Goal: Information Seeking & Learning: Learn about a topic

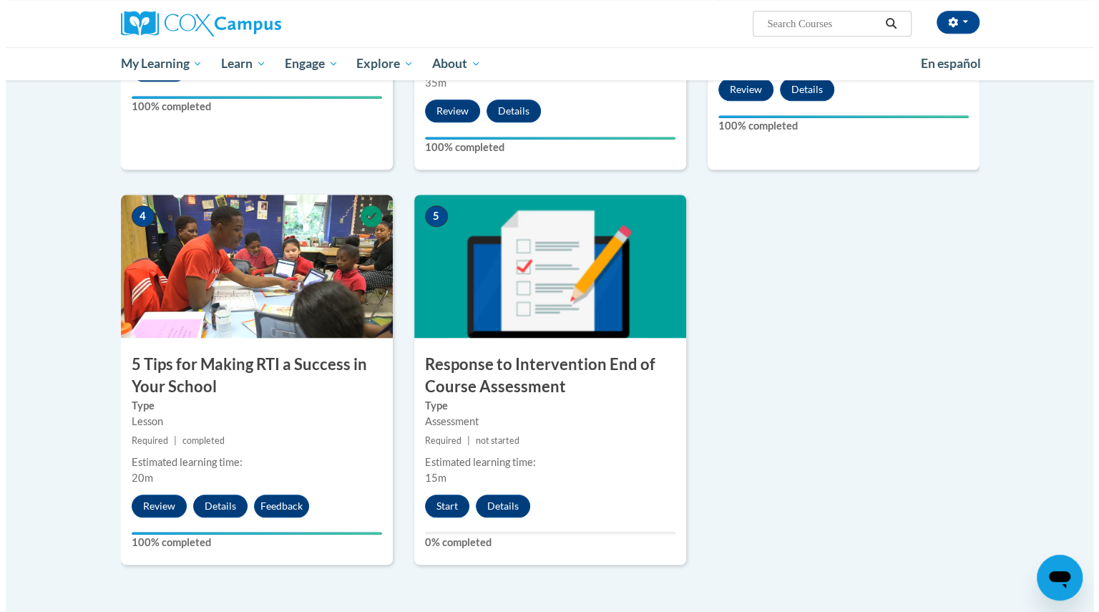
scroll to position [575, 0]
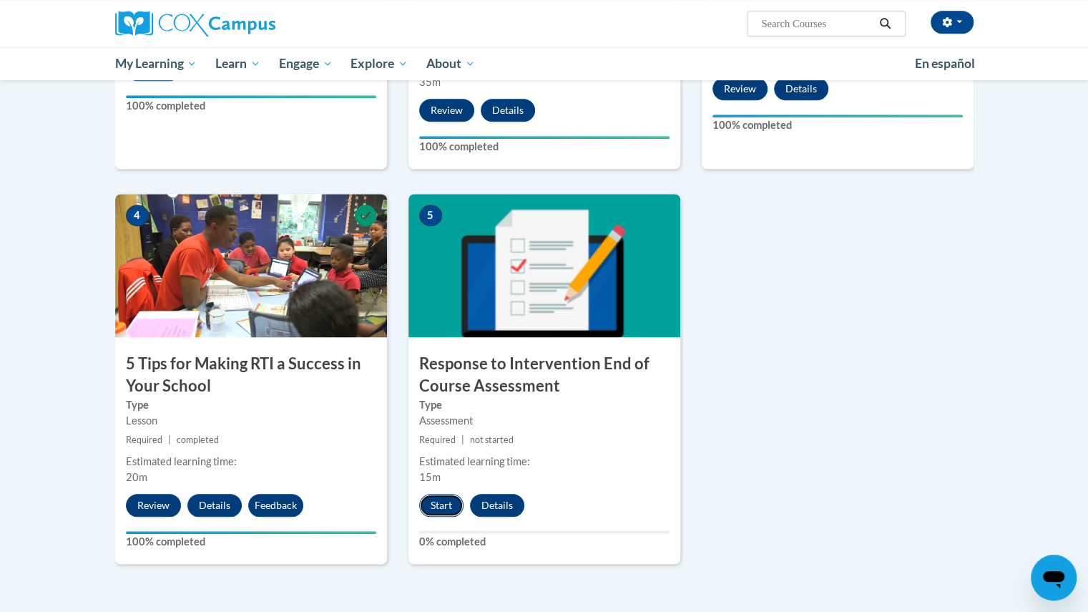
click at [435, 496] on button "Start" at bounding box center [441, 505] width 44 height 23
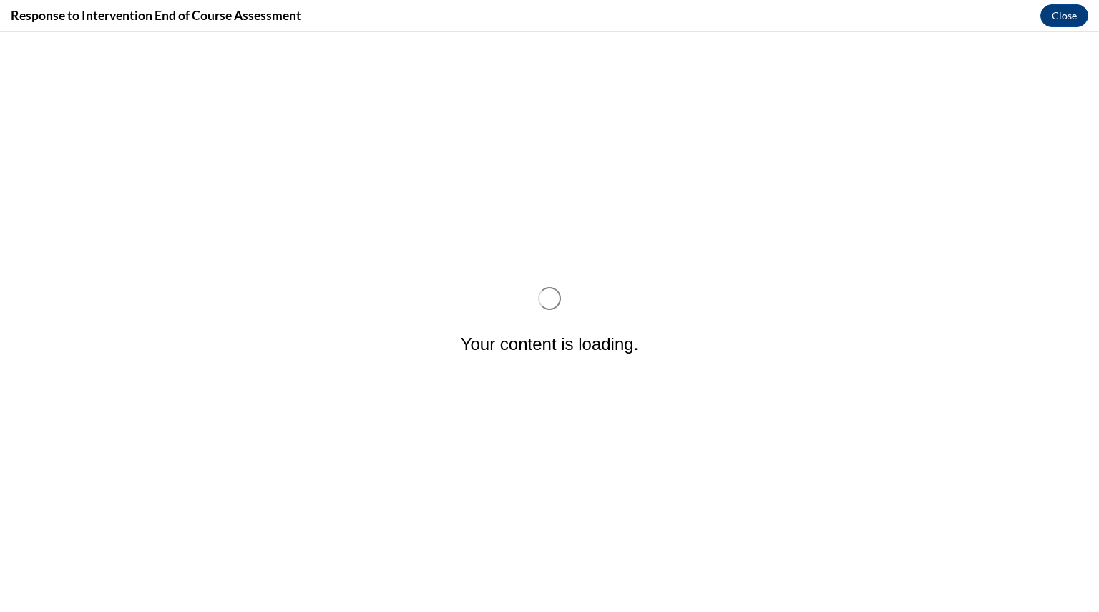
scroll to position [0, 0]
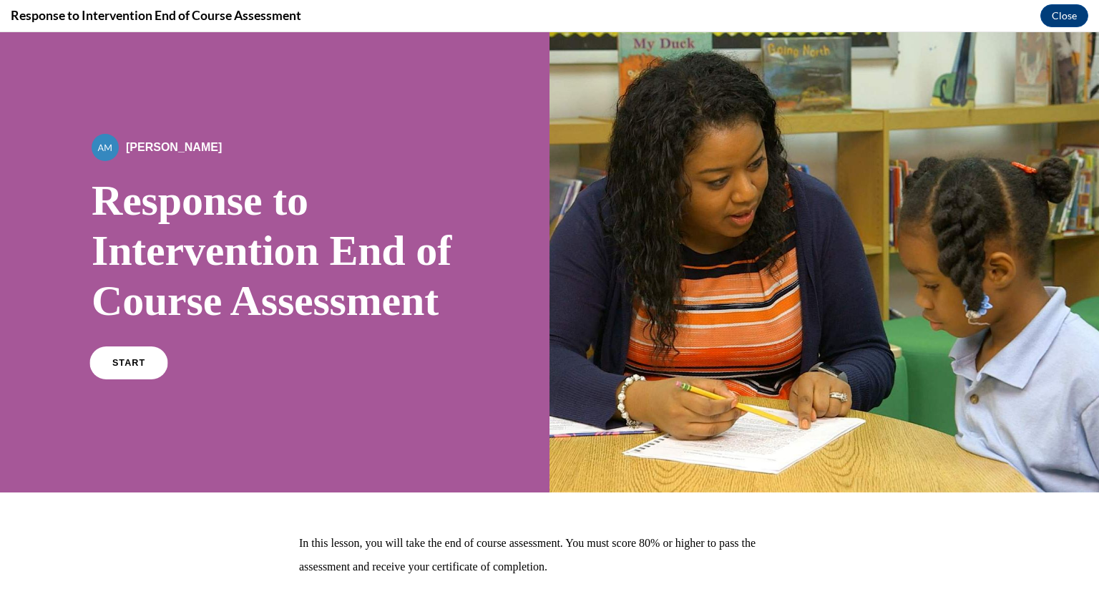
click at [141, 369] on span "START" at bounding box center [128, 363] width 33 height 11
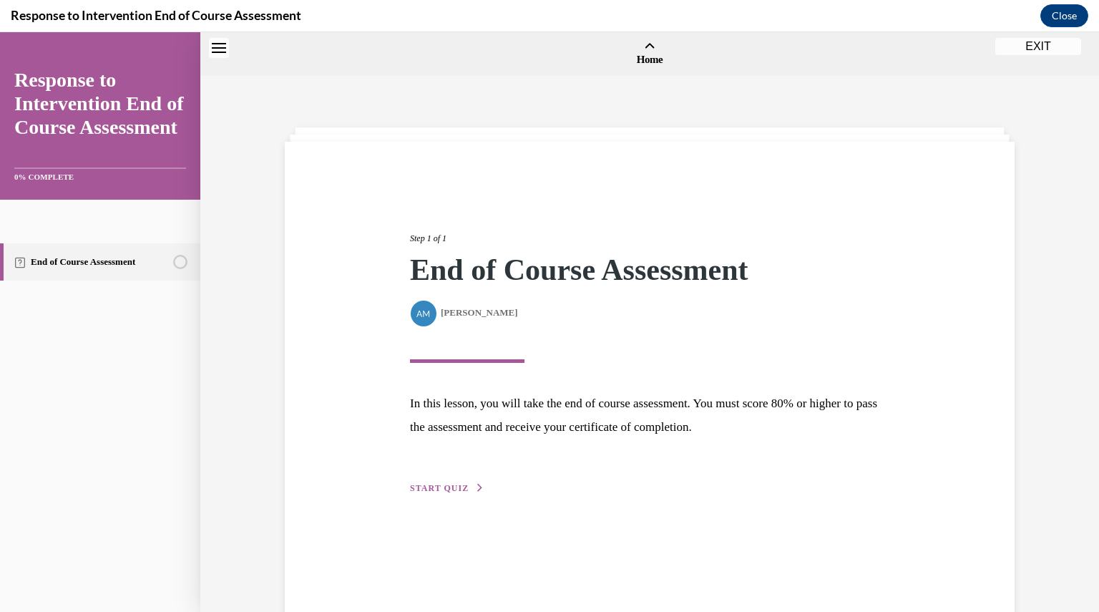
scroll to position [44, 0]
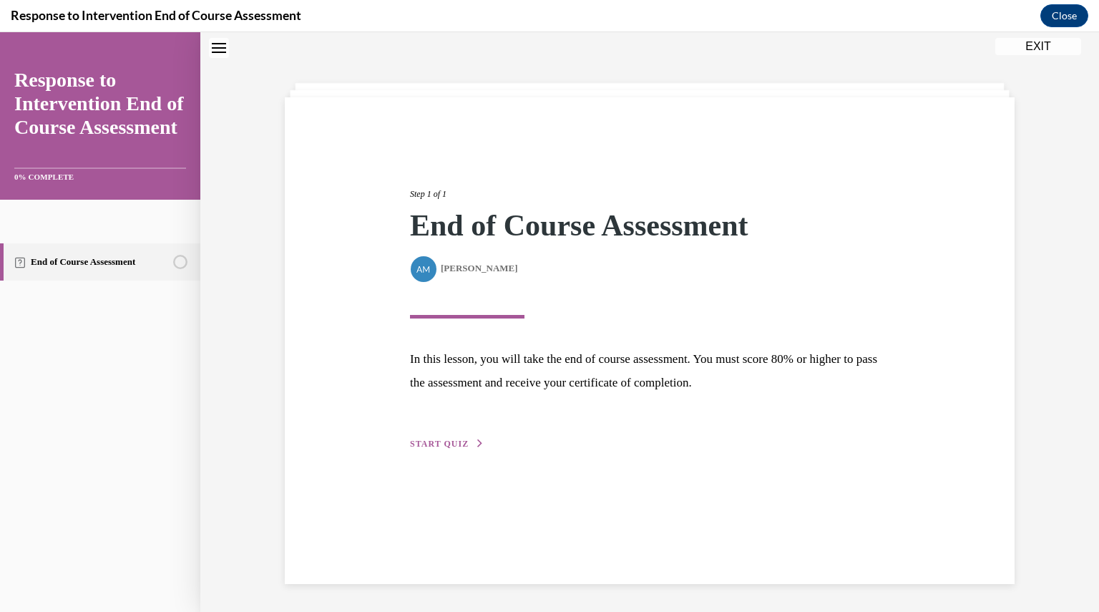
click at [464, 429] on div "Step 1 of 1 End of Course Assessment By Alexander Mackey Alexander Mackey In th…" at bounding box center [649, 303] width 501 height 297
click at [462, 436] on div "Step 1 of 1 End of Course Assessment By Alexander Mackey Alexander Mackey In th…" at bounding box center [649, 303] width 501 height 297
click at [455, 442] on span "START QUIZ" at bounding box center [439, 444] width 59 height 10
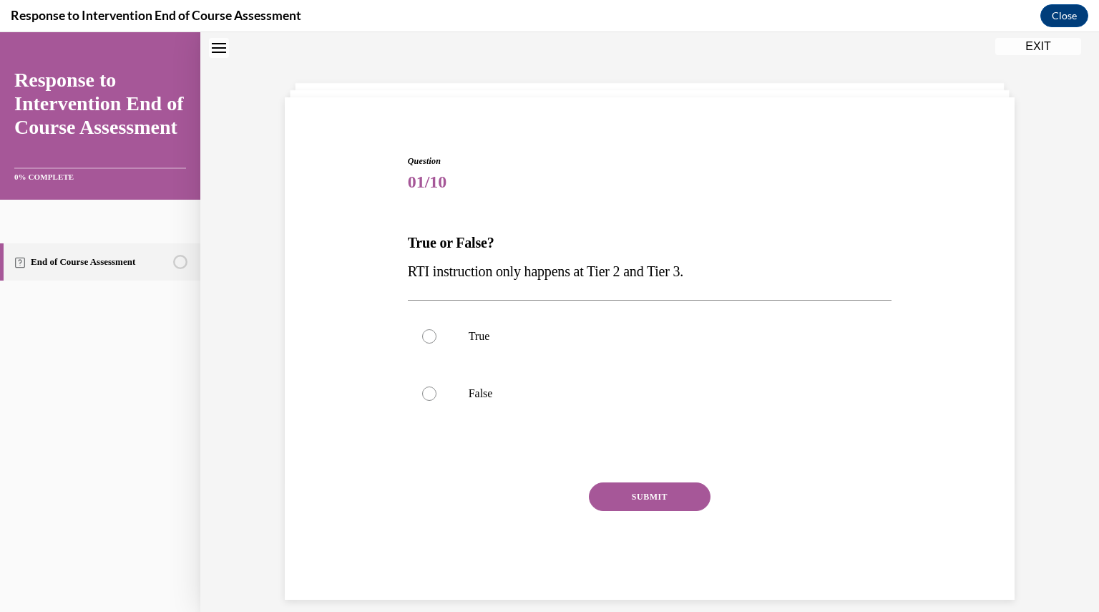
scroll to position [60, 0]
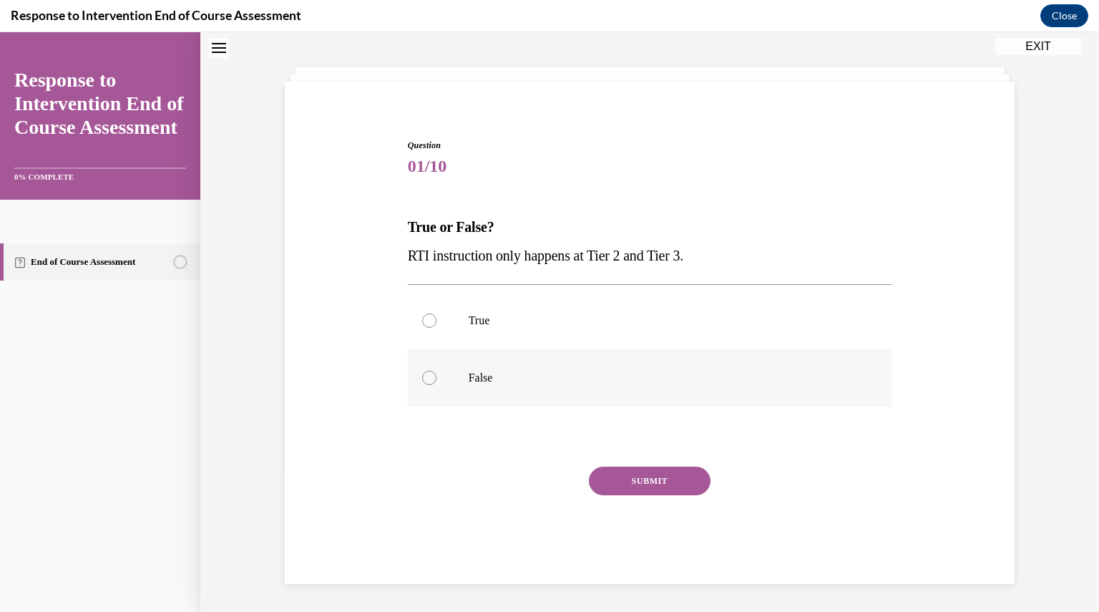
click at [469, 376] on p "False" at bounding box center [663, 378] width 388 height 14
click at [436, 376] on input "False" at bounding box center [429, 378] width 14 height 14
radio input "true"
click at [644, 477] on button "SUBMIT" at bounding box center [650, 481] width 122 height 29
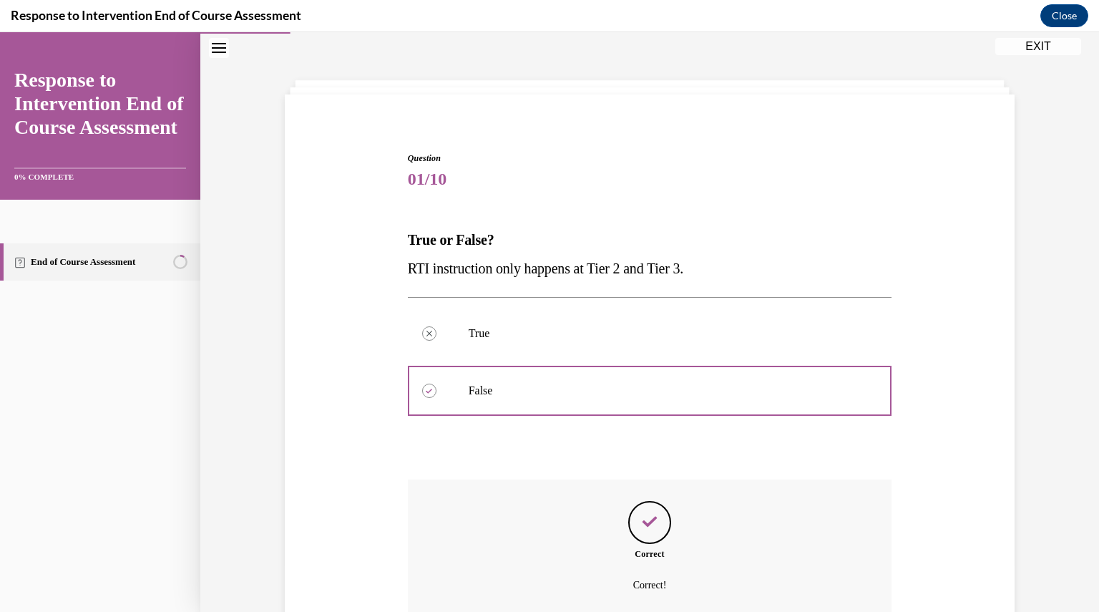
scroll to position [176, 0]
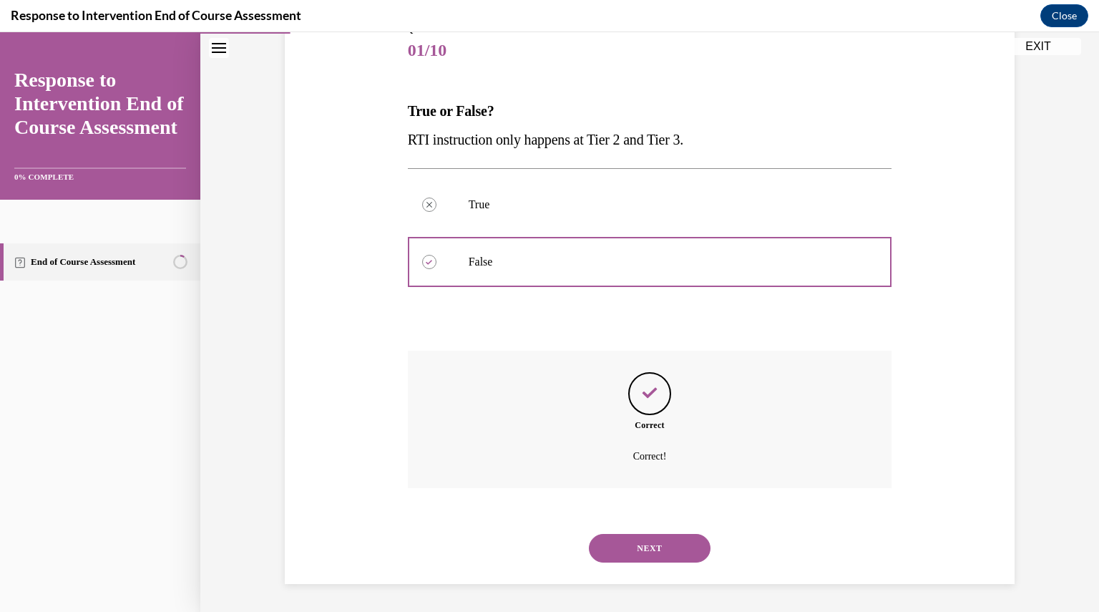
click at [648, 542] on button "NEXT" at bounding box center [650, 548] width 122 height 29
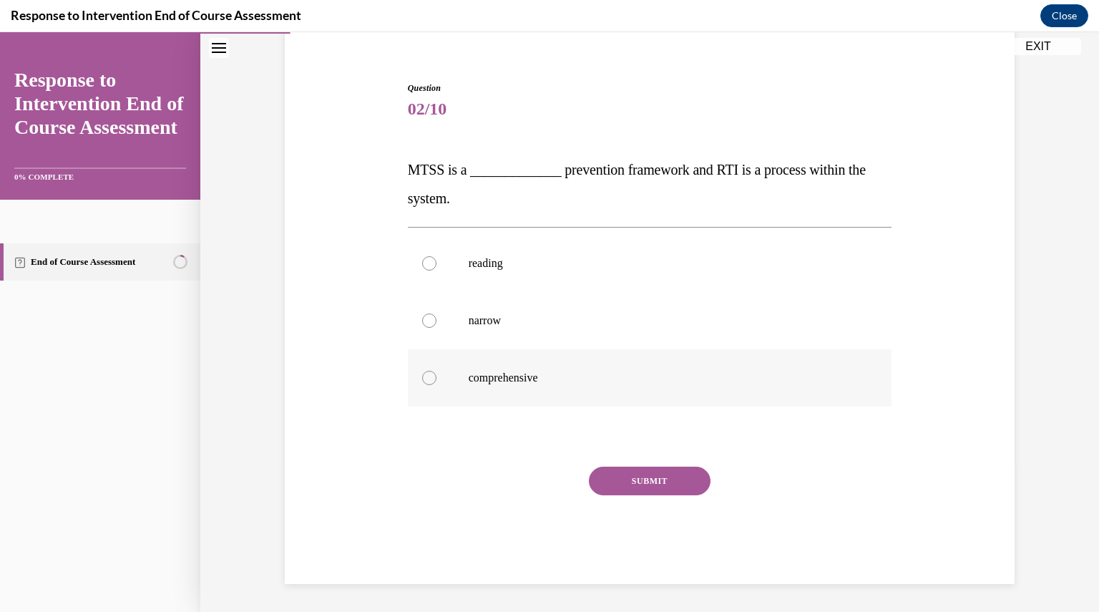
click at [572, 380] on p "comprehensive" at bounding box center [663, 378] width 388 height 14
click at [436, 380] on input "comprehensive" at bounding box center [429, 378] width 14 height 14
radio input "true"
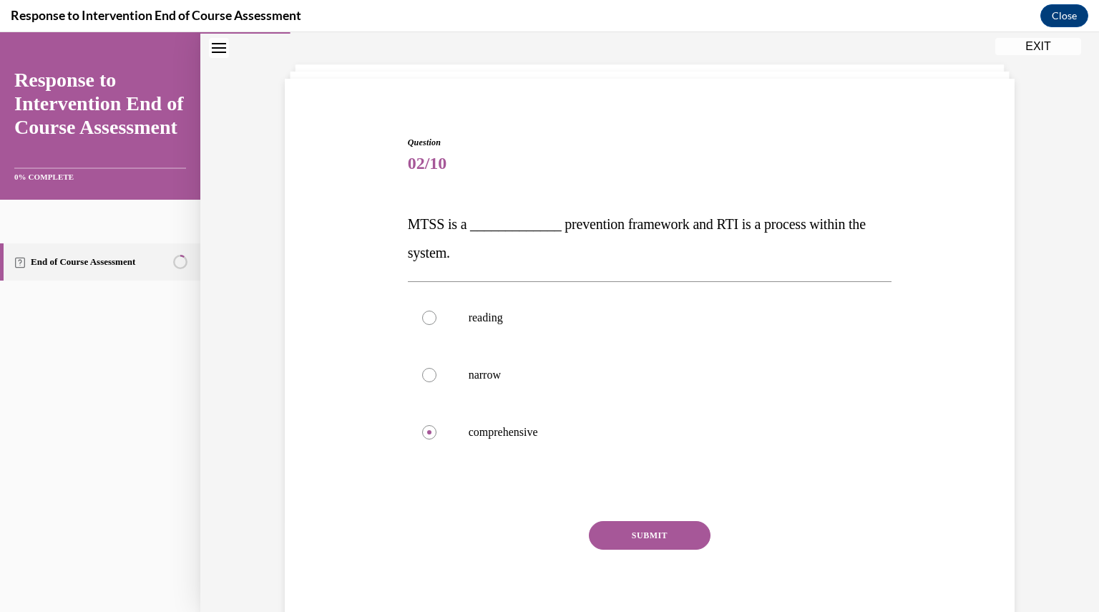
click at [633, 542] on button "SUBMIT" at bounding box center [650, 535] width 122 height 29
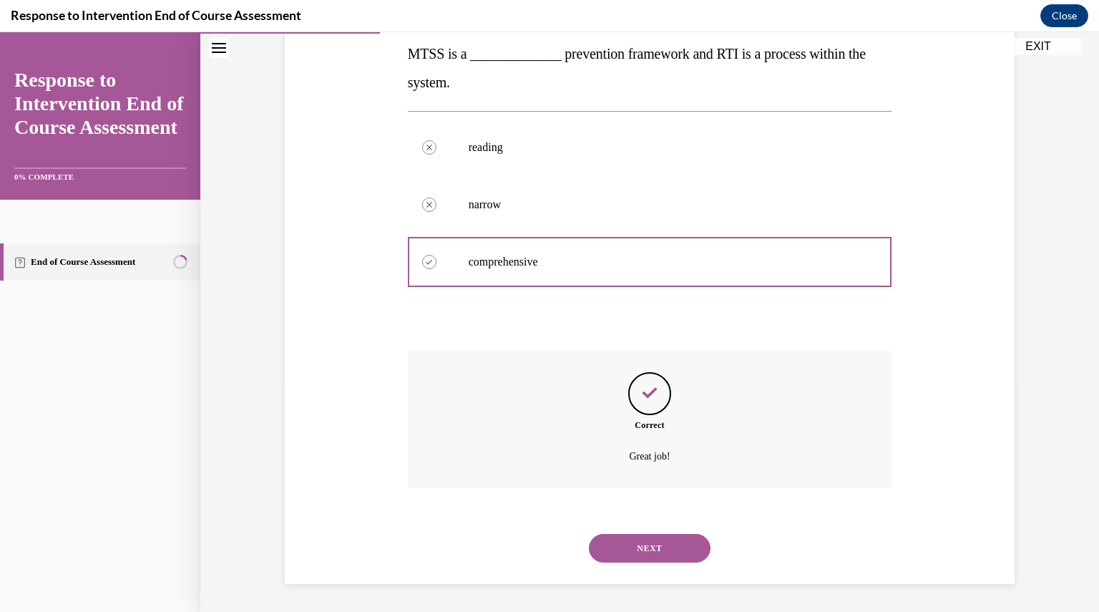
click at [633, 547] on button "NEXT" at bounding box center [650, 548] width 122 height 29
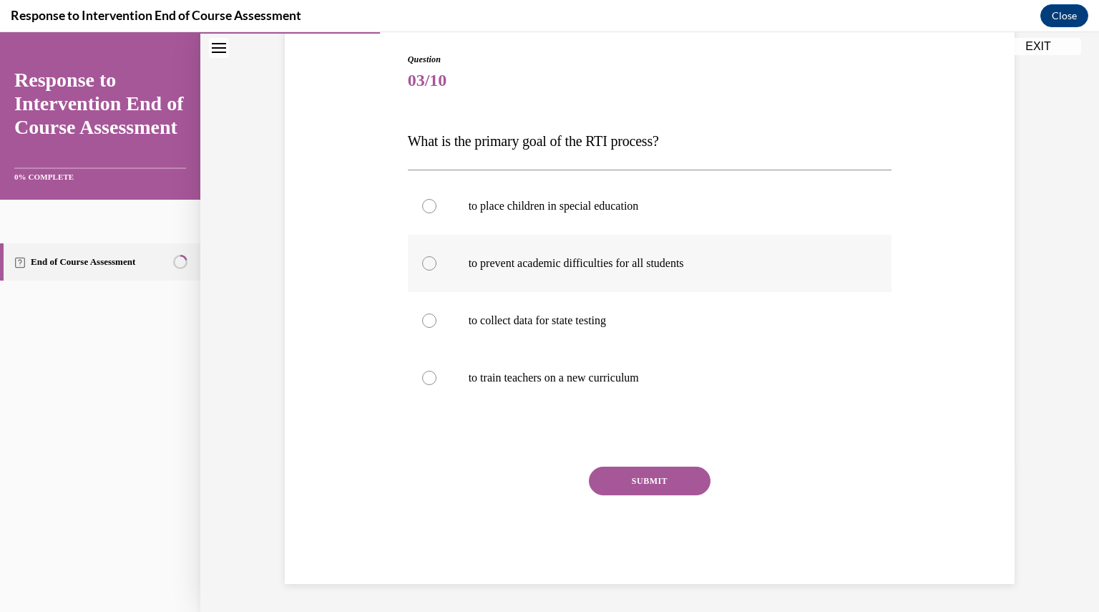
click at [488, 270] on p "to prevent academic difficulties for all students" at bounding box center [663, 263] width 388 height 14
click at [436, 270] on input "to prevent academic difficulties for all students" at bounding box center [429, 263] width 14 height 14
radio input "true"
click at [628, 475] on button "SUBMIT" at bounding box center [650, 481] width 122 height 29
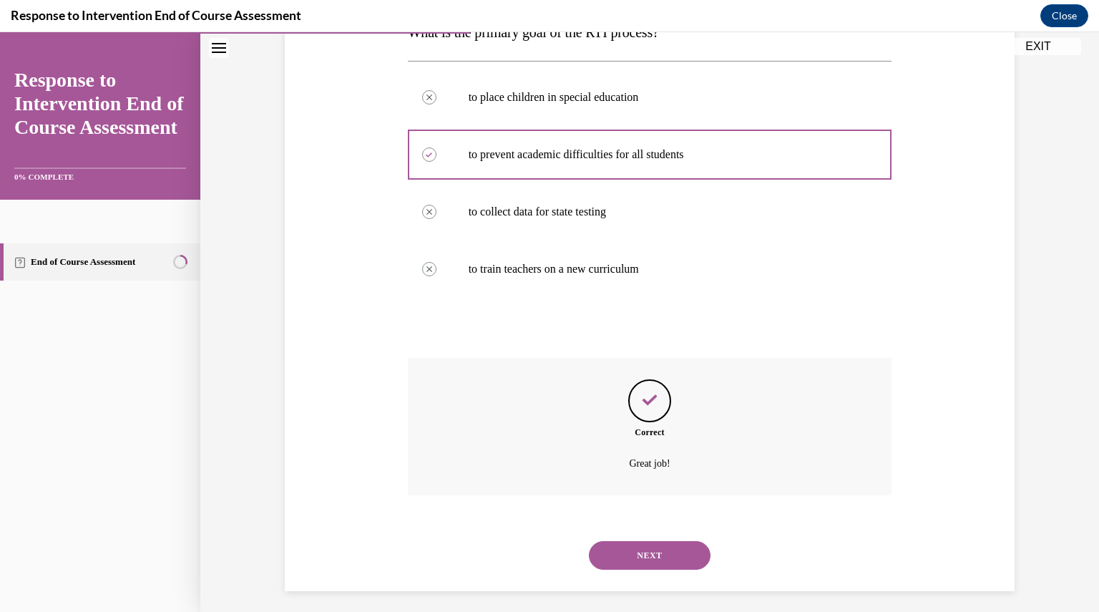
scroll to position [262, 0]
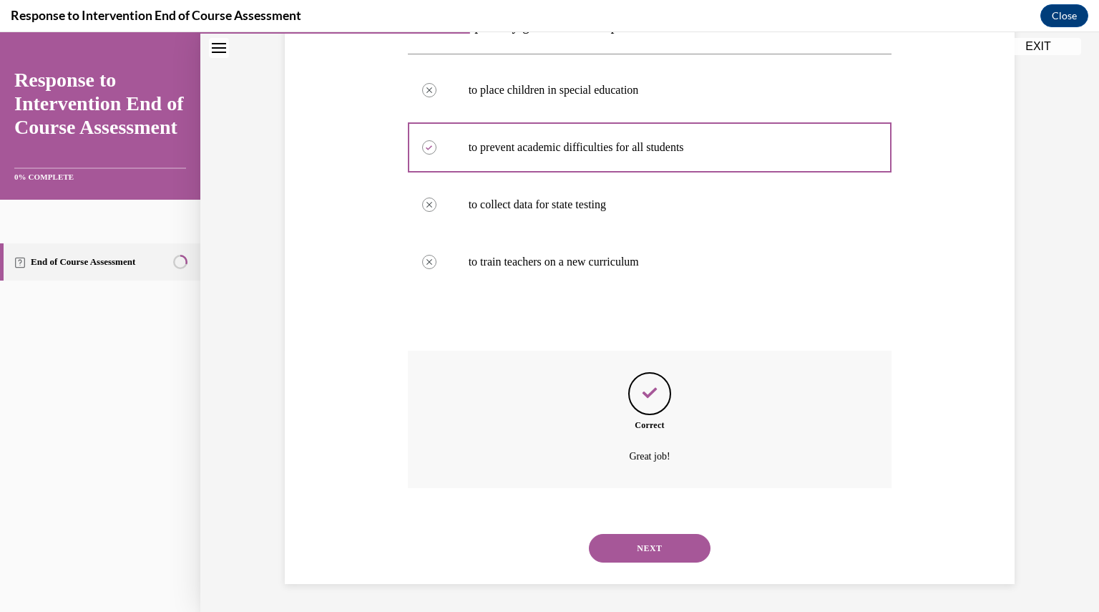
click at [637, 540] on button "NEXT" at bounding box center [650, 548] width 122 height 29
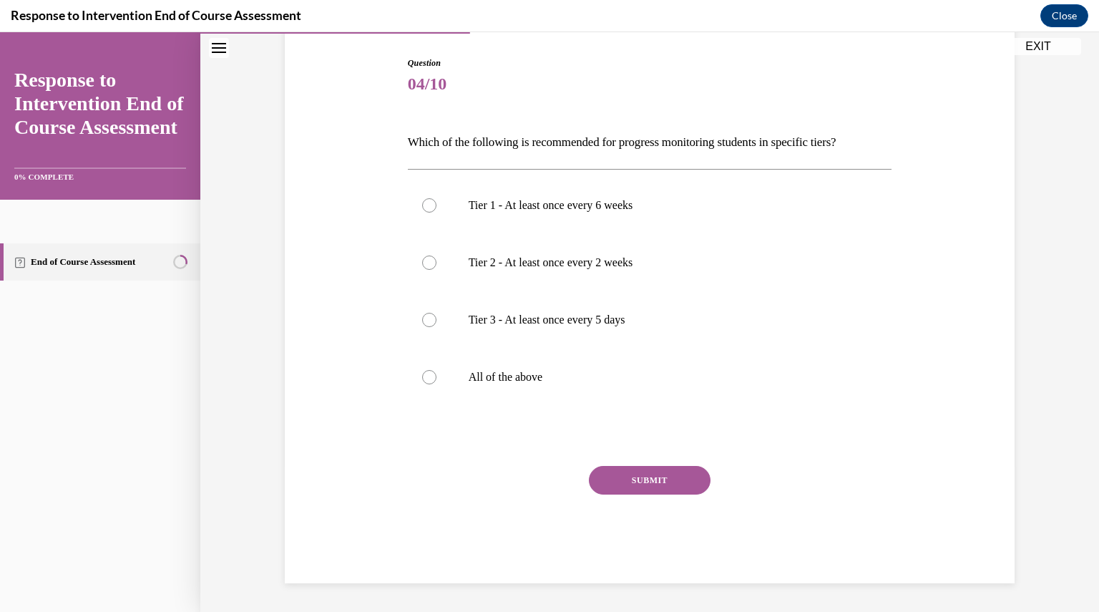
scroll to position [142, 0]
click at [552, 369] on label "All of the above" at bounding box center [650, 377] width 484 height 57
click at [436, 371] on input "All of the above" at bounding box center [429, 378] width 14 height 14
radio input "true"
click at [643, 465] on div "Question 04/10 Which of the following is recommended for progress monitoring st…" at bounding box center [650, 320] width 484 height 527
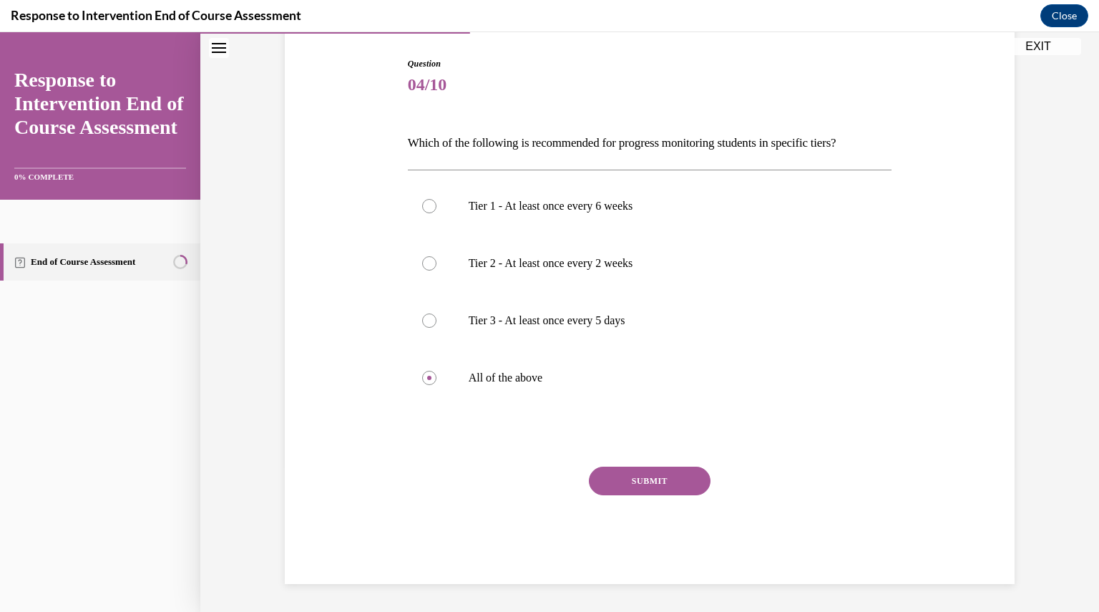
click at [644, 479] on button "SUBMIT" at bounding box center [650, 481] width 122 height 29
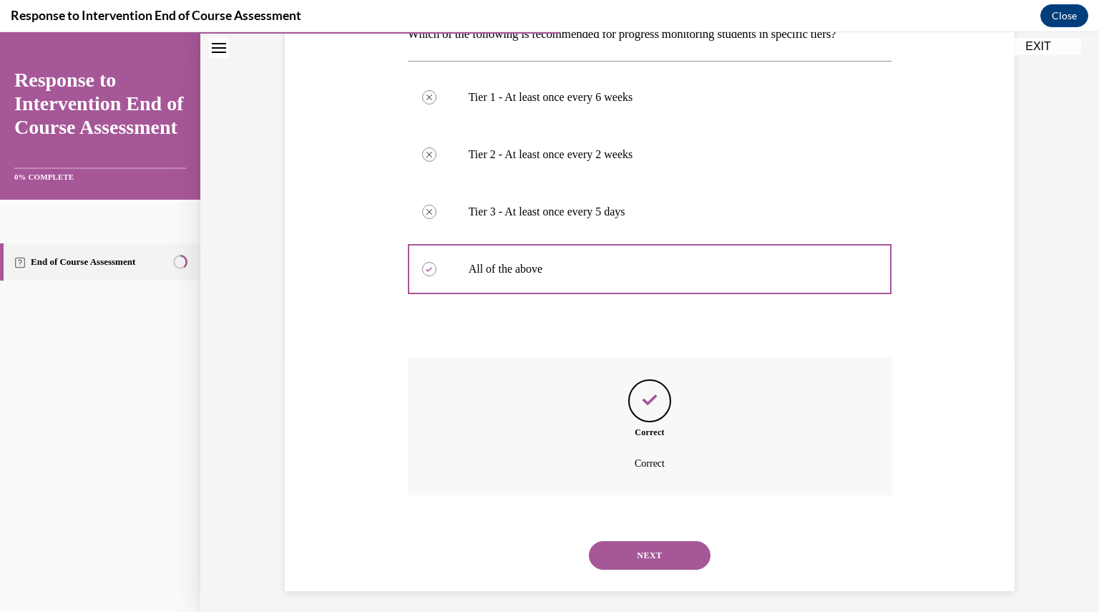
scroll to position [258, 0]
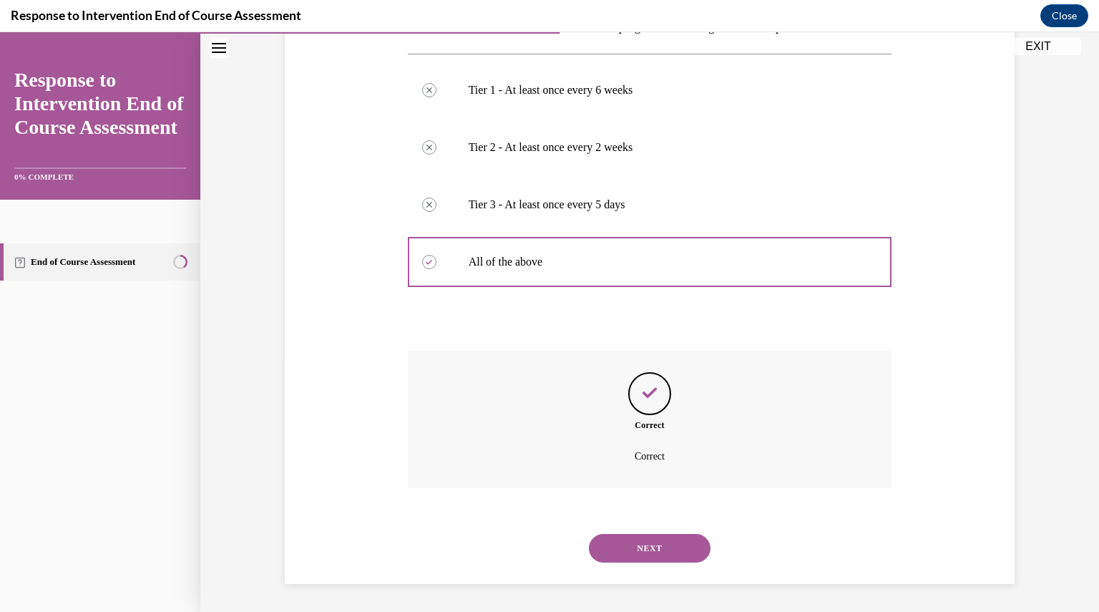
click at [640, 549] on button "NEXT" at bounding box center [650, 548] width 122 height 29
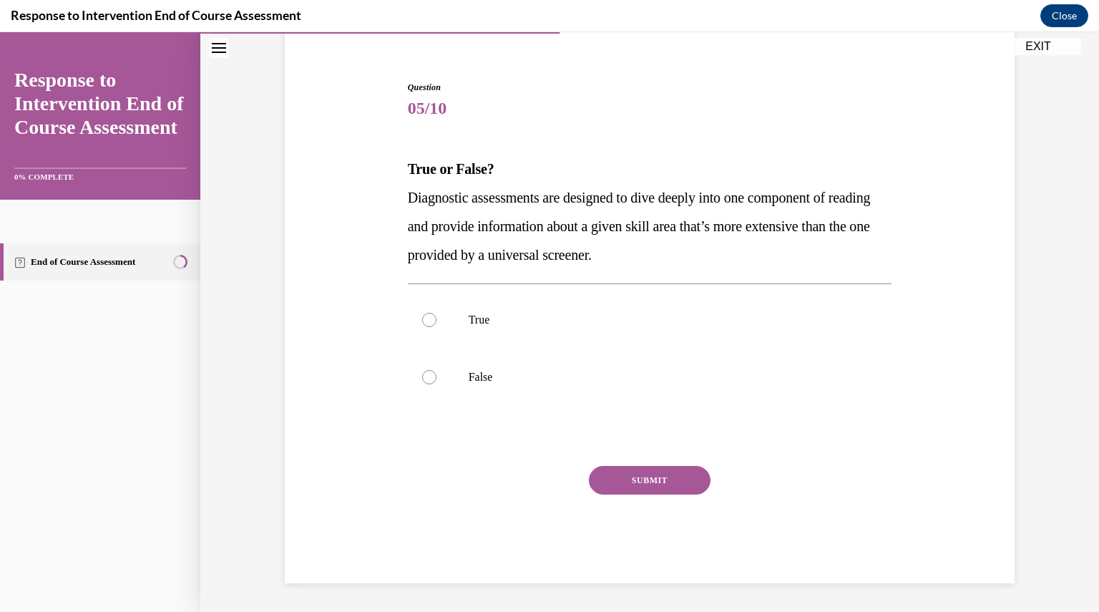
scroll to position [117, 0]
click at [514, 322] on p "True" at bounding box center [663, 320] width 388 height 14
click at [436, 322] on input "True" at bounding box center [429, 320] width 14 height 14
radio input "true"
click at [627, 476] on button "SUBMIT" at bounding box center [650, 481] width 122 height 29
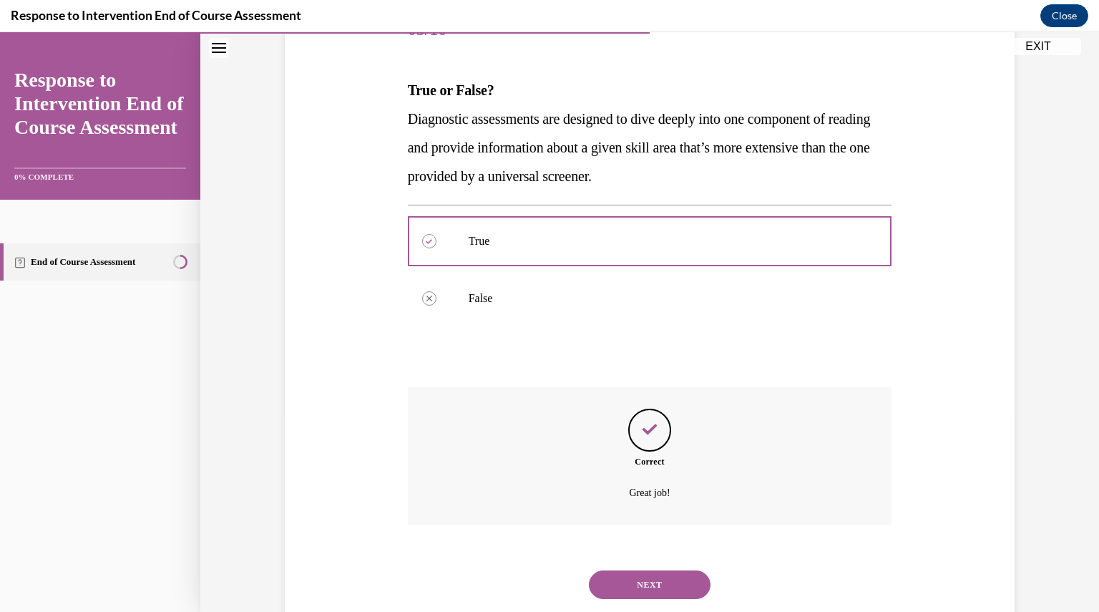
scroll to position [233, 0]
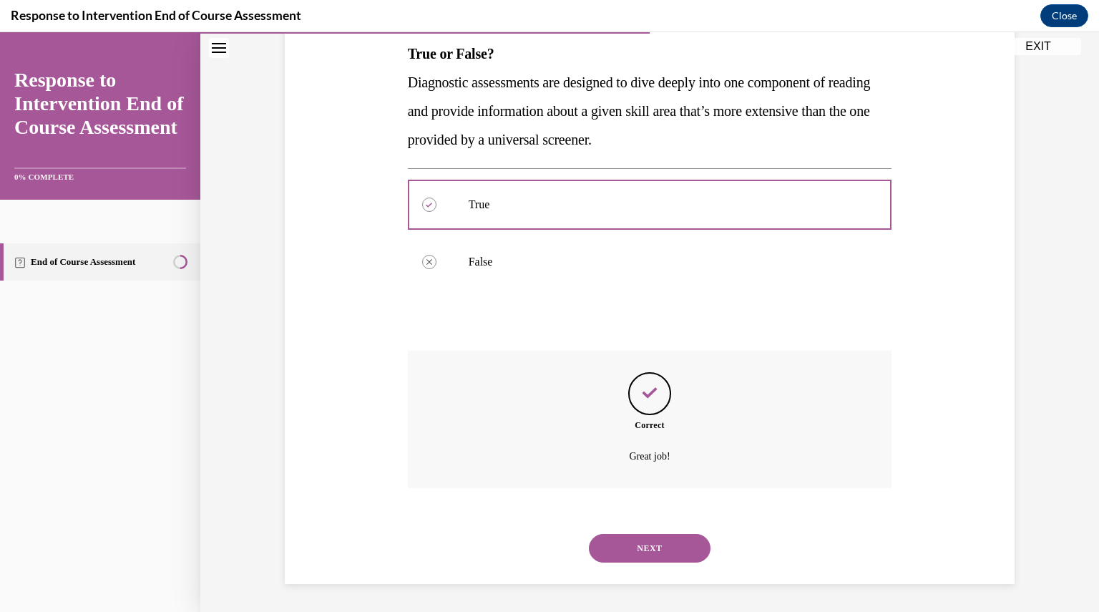
click at [648, 544] on button "NEXT" at bounding box center [650, 548] width 122 height 29
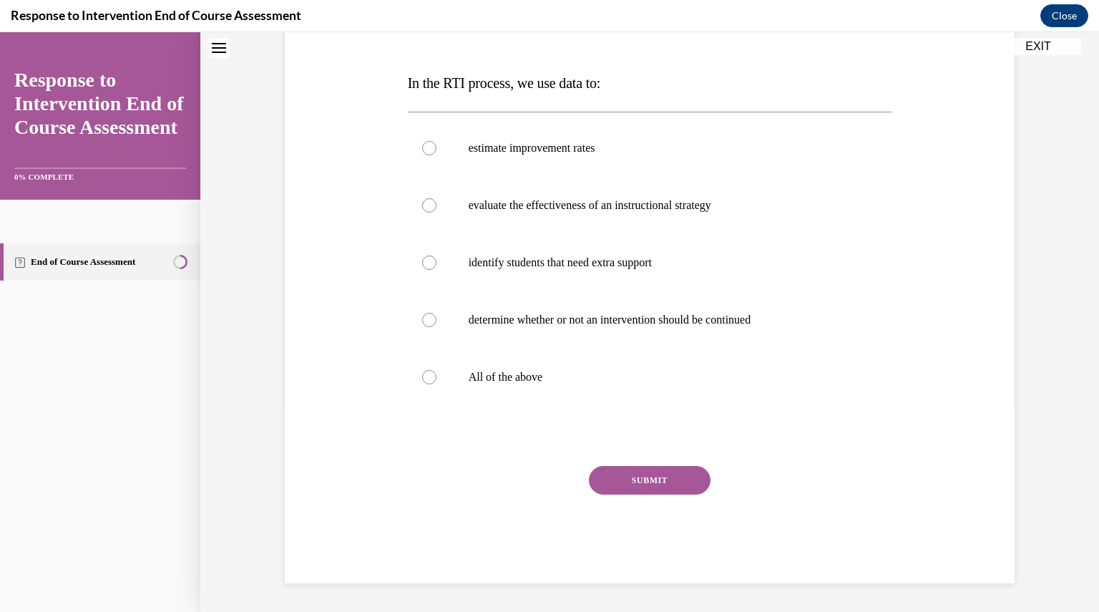
scroll to position [0, 0]
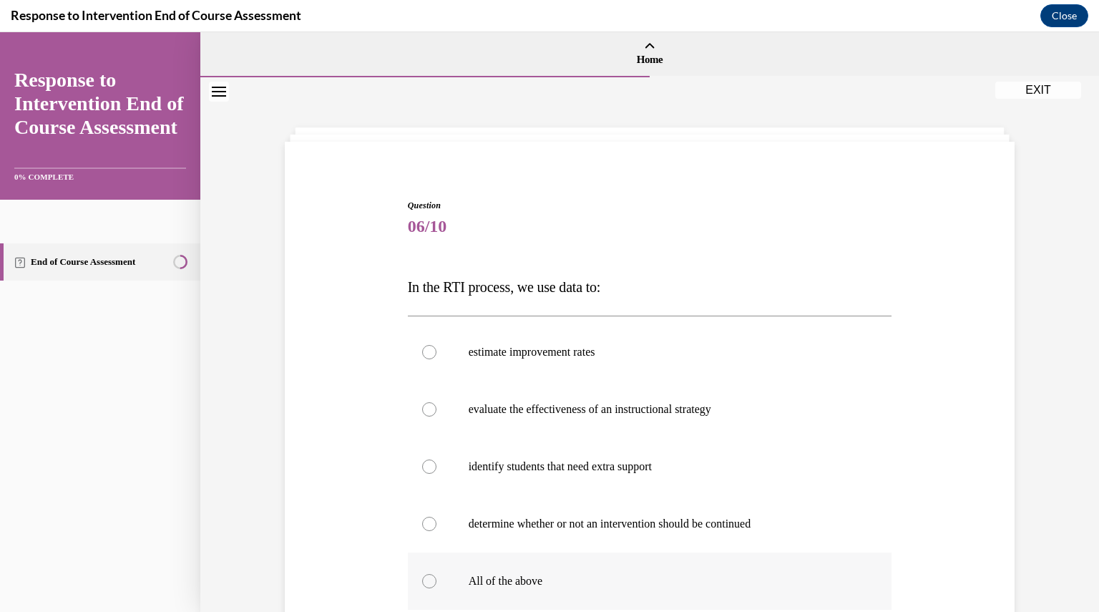
click at [580, 567] on label "All of the above" at bounding box center [650, 580] width 484 height 57
click at [436, 574] on input "All of the above" at bounding box center [429, 581] width 14 height 14
radio input "true"
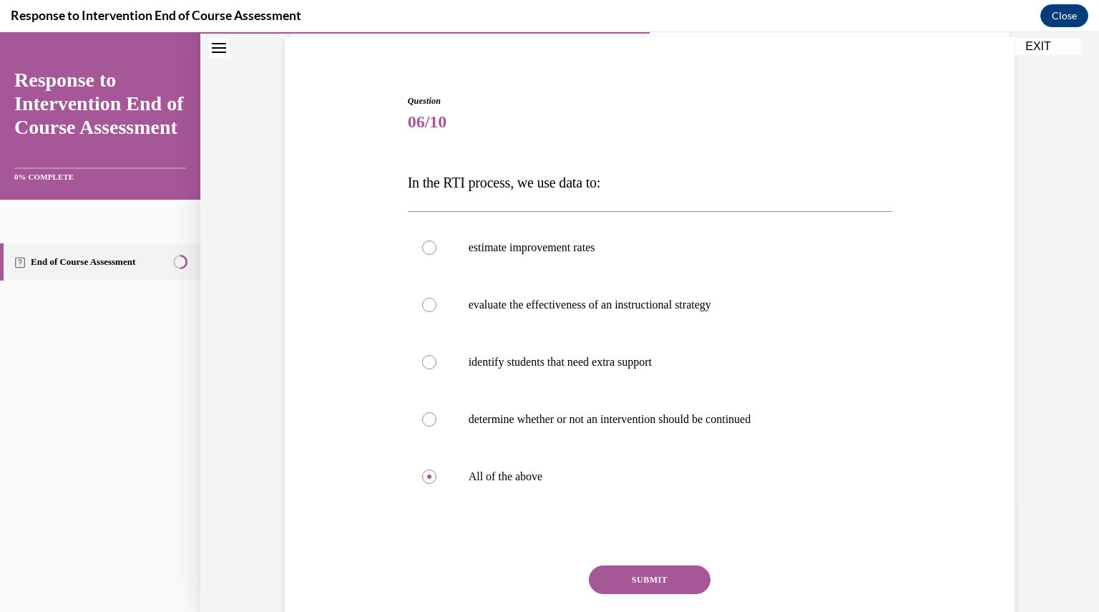
click at [608, 579] on button "SUBMIT" at bounding box center [650, 579] width 122 height 29
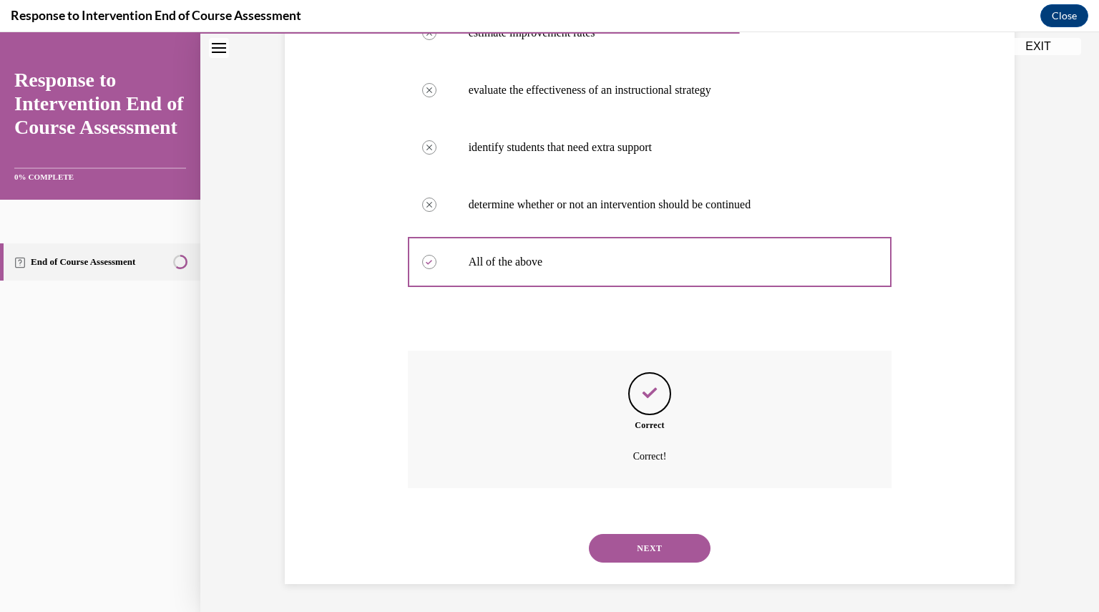
click at [656, 545] on button "NEXT" at bounding box center [650, 548] width 122 height 29
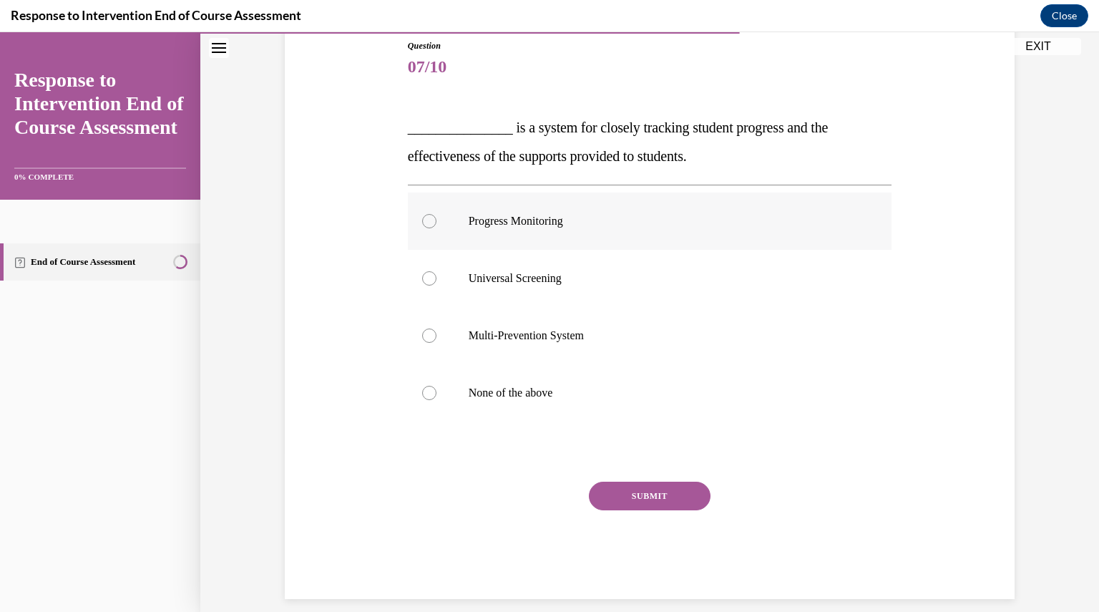
click at [499, 232] on label "Progress Monitoring" at bounding box center [650, 220] width 484 height 57
click at [436, 228] on input "Progress Monitoring" at bounding box center [429, 221] width 14 height 14
radio input "true"
click at [643, 494] on button "SUBMIT" at bounding box center [650, 496] width 122 height 29
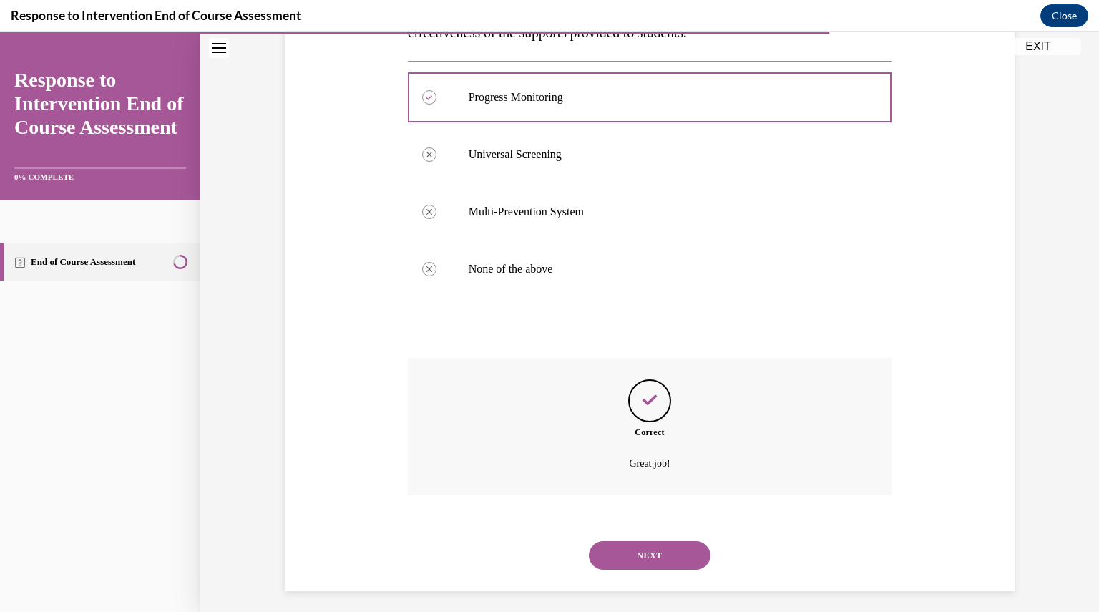
scroll to position [291, 0]
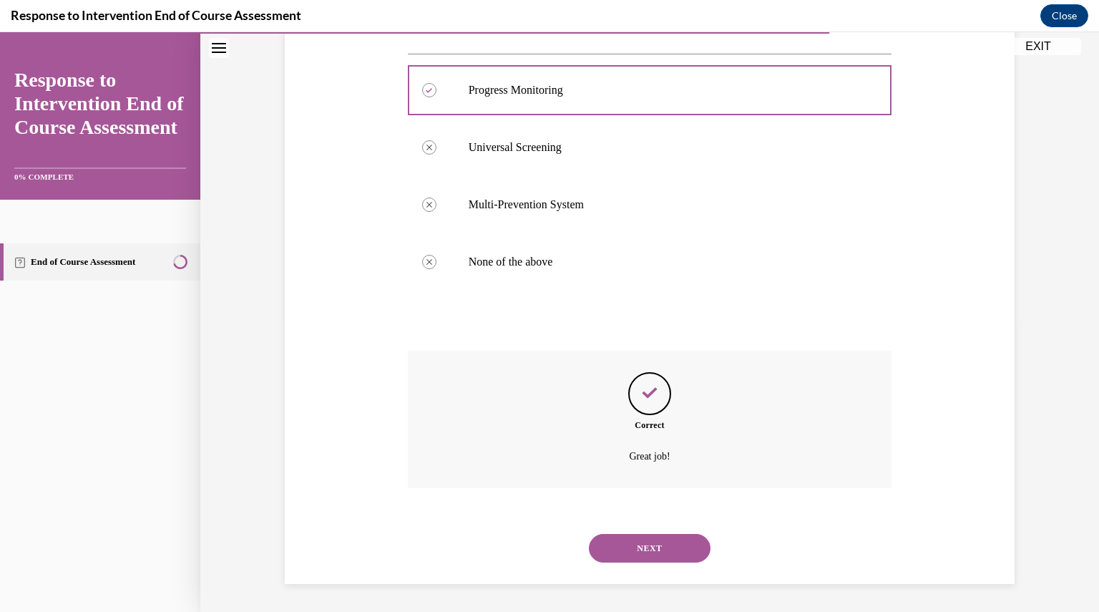
click at [647, 549] on button "NEXT" at bounding box center [650, 548] width 122 height 29
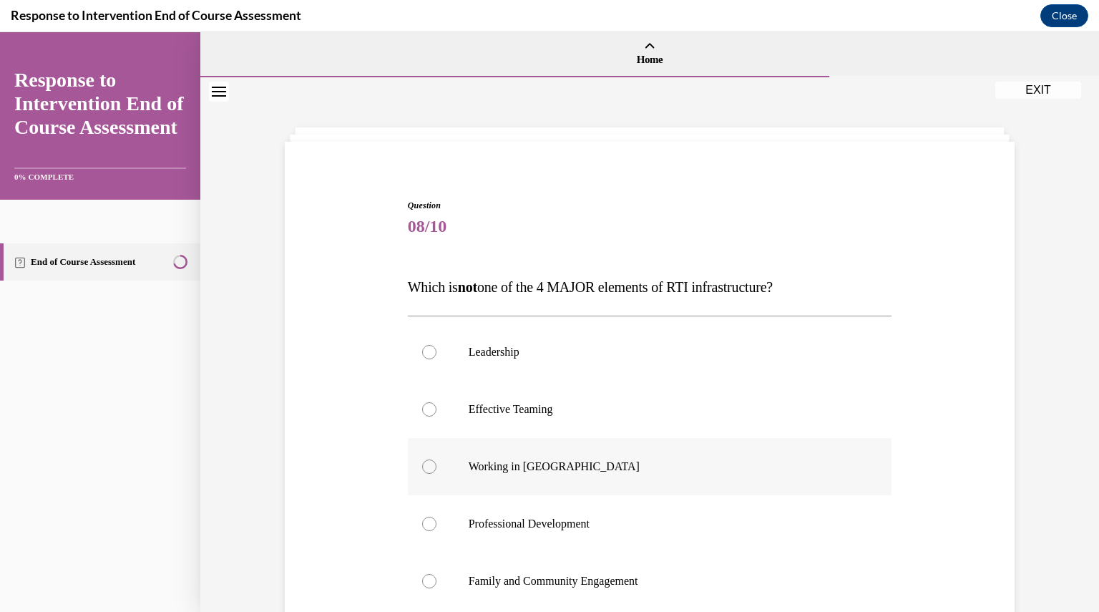
click at [606, 477] on label "Working in Silos" at bounding box center [650, 466] width 484 height 57
click at [436, 474] on input "Working in Silos" at bounding box center [429, 466] width 14 height 14
radio input "true"
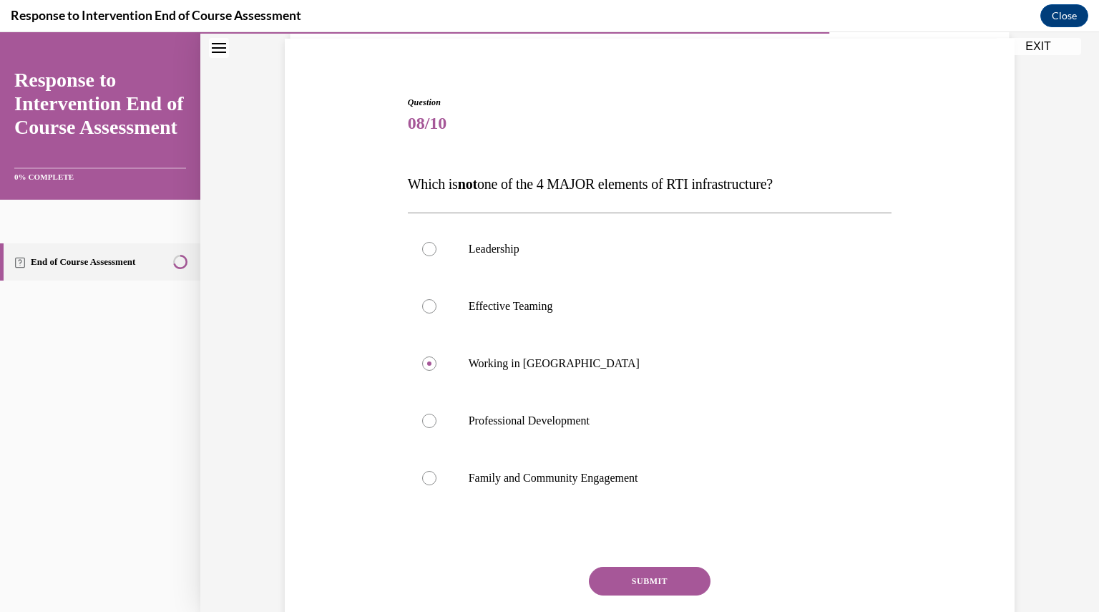
click at [657, 579] on button "SUBMIT" at bounding box center [650, 581] width 122 height 29
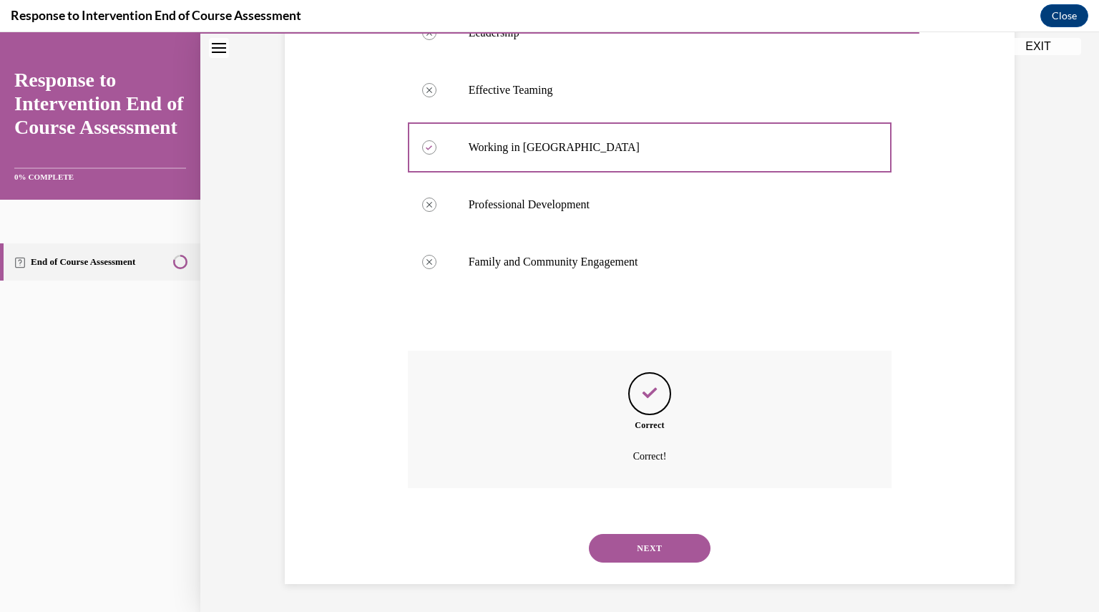
click at [663, 556] on button "NEXT" at bounding box center [650, 548] width 122 height 29
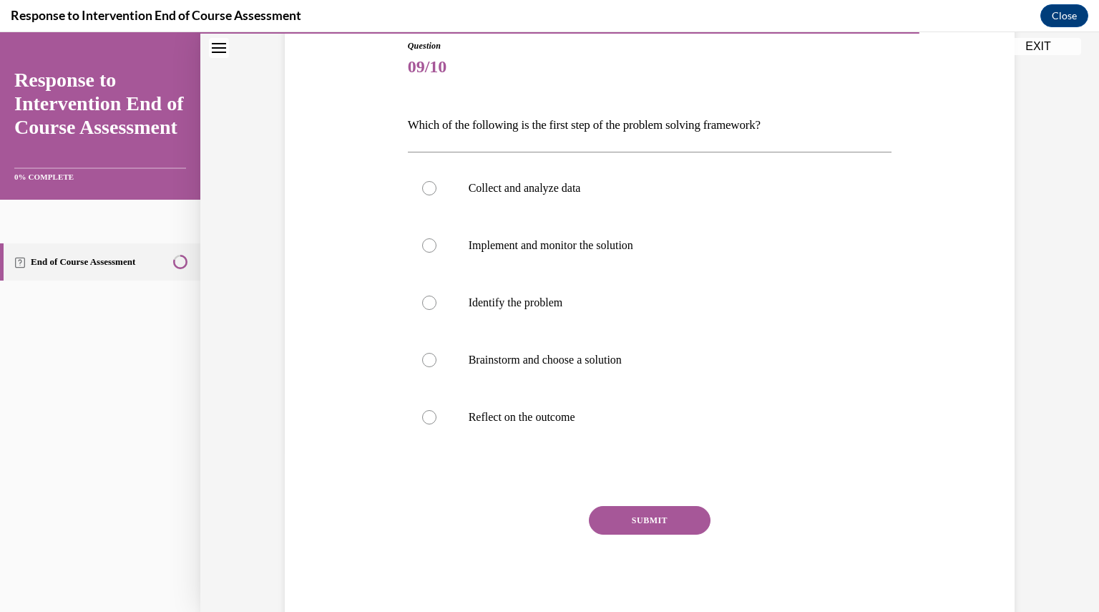
scroll to position [199, 0]
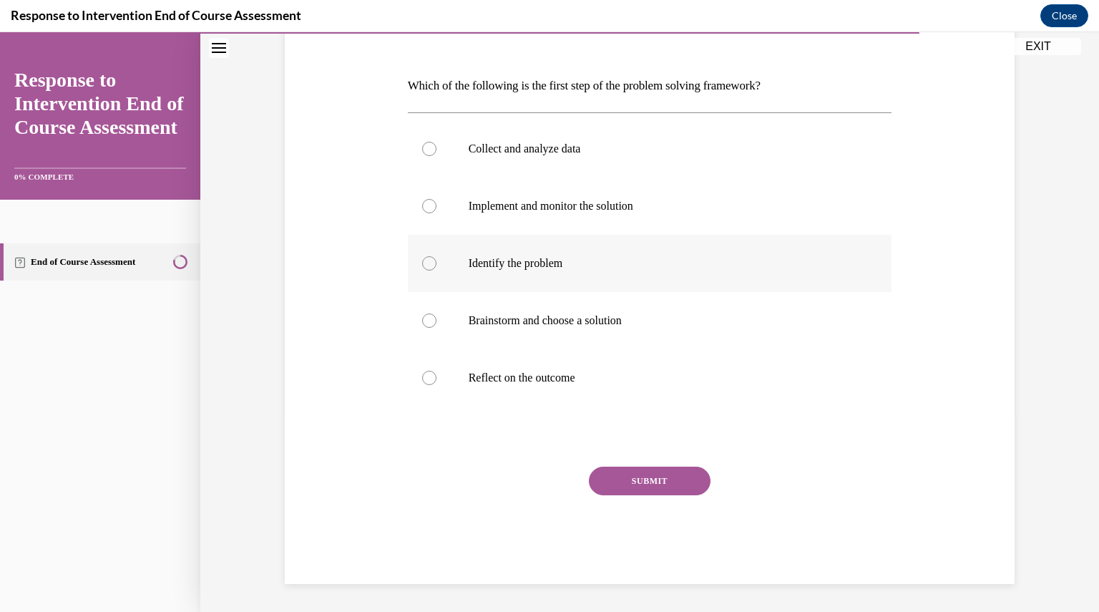
click at [487, 243] on label "Identify the problem" at bounding box center [650, 263] width 484 height 57
click at [436, 256] on input "Identify the problem" at bounding box center [429, 263] width 14 height 14
radio input "true"
click at [653, 479] on button "SUBMIT" at bounding box center [650, 481] width 122 height 29
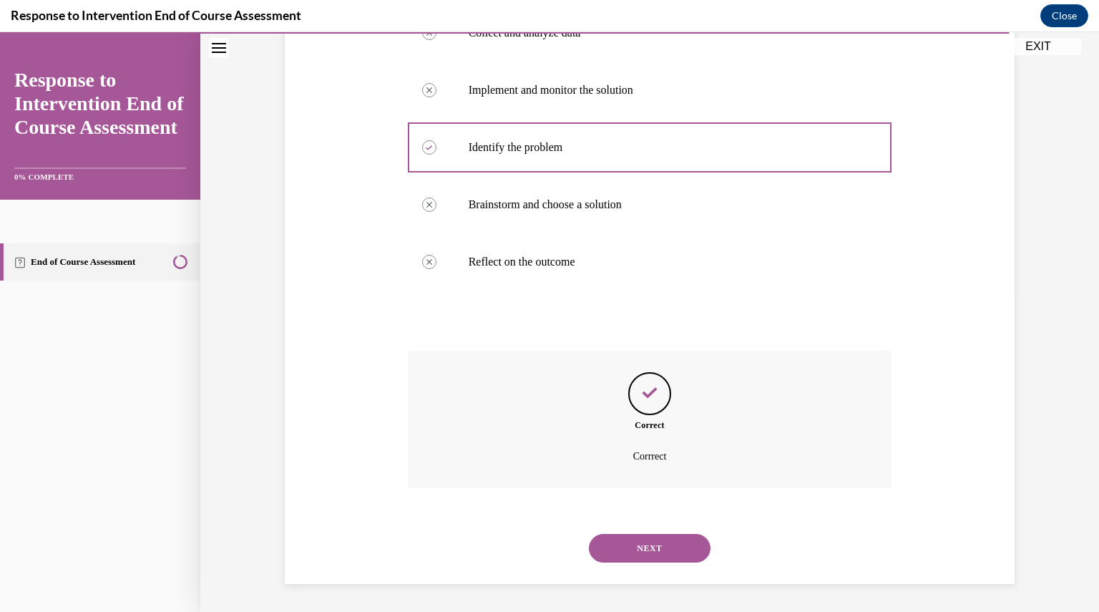
click at [640, 543] on button "NEXT" at bounding box center [650, 548] width 122 height 29
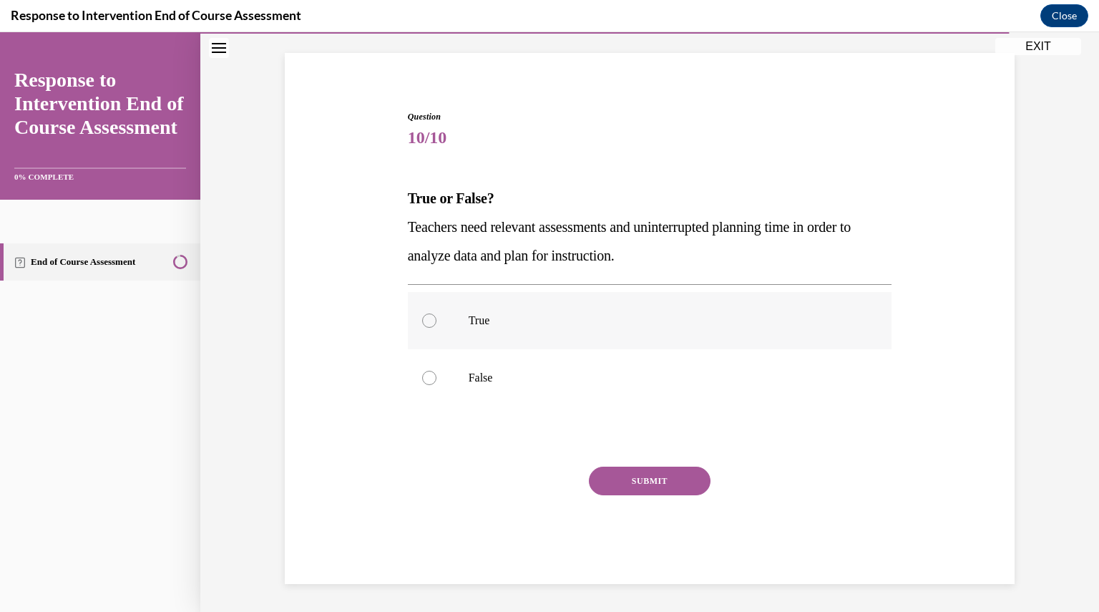
click at [566, 332] on label "True" at bounding box center [650, 320] width 484 height 57
click at [436, 328] on input "True" at bounding box center [429, 320] width 14 height 14
radio input "true"
click at [642, 477] on button "SUBMIT" at bounding box center [650, 481] width 122 height 29
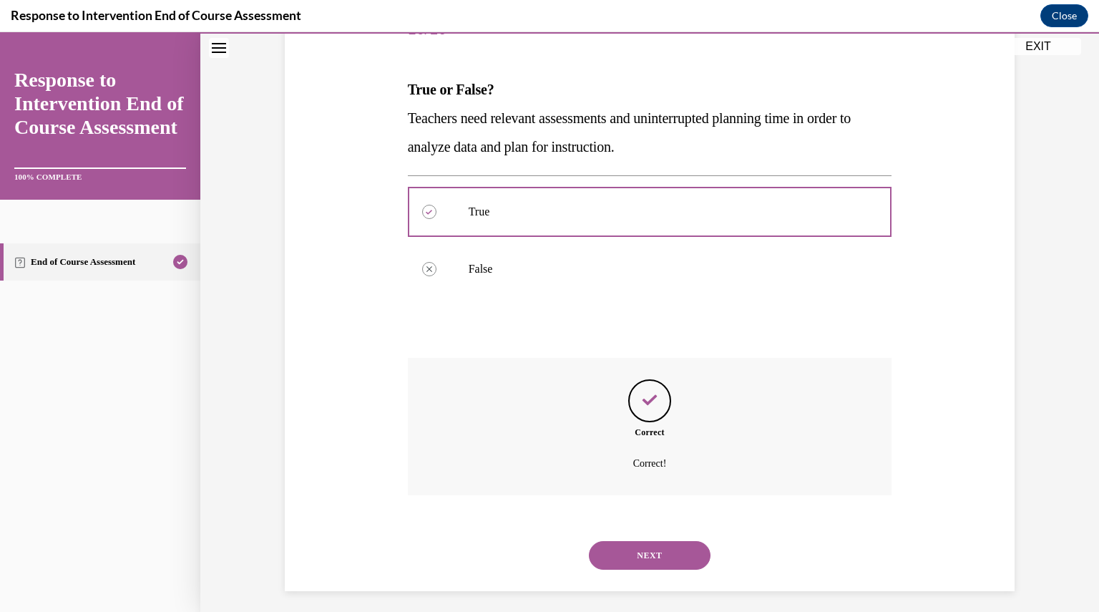
scroll to position [205, 0]
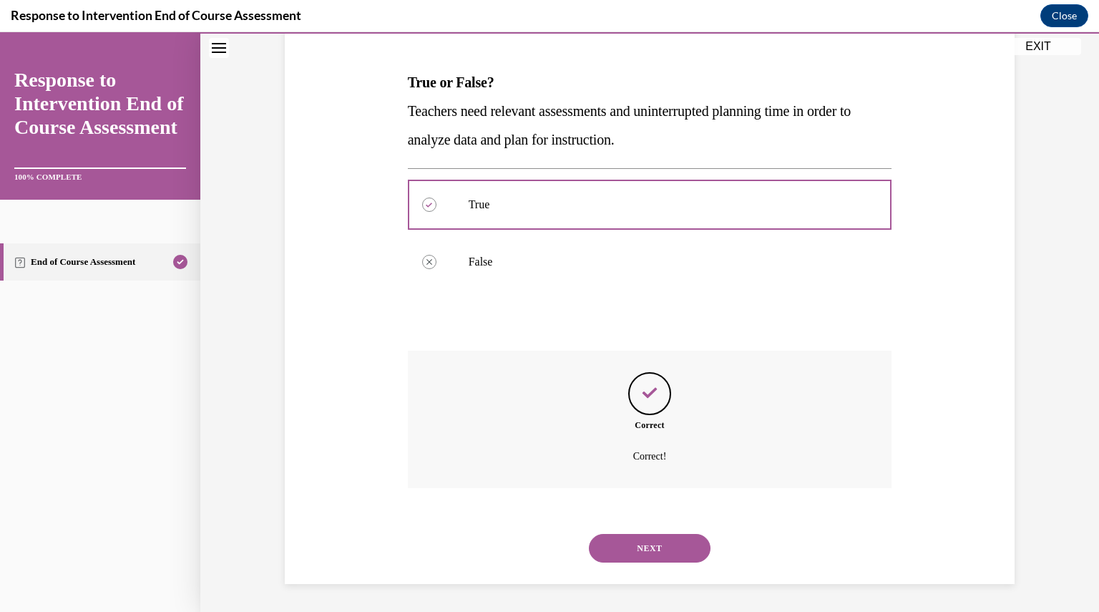
click at [650, 539] on button "NEXT" at bounding box center [650, 548] width 122 height 29
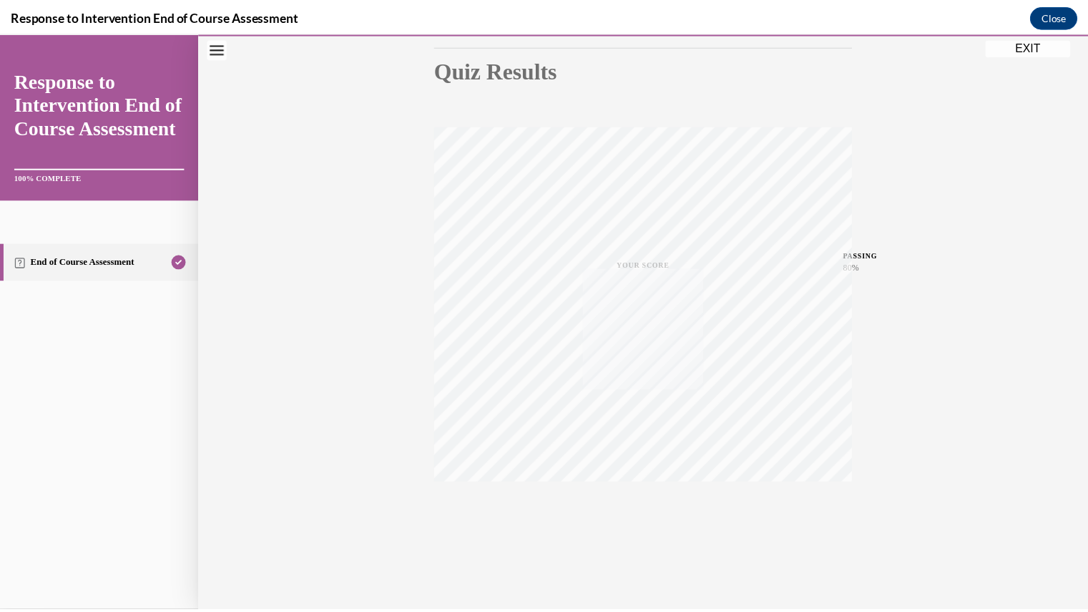
scroll to position [153, 0]
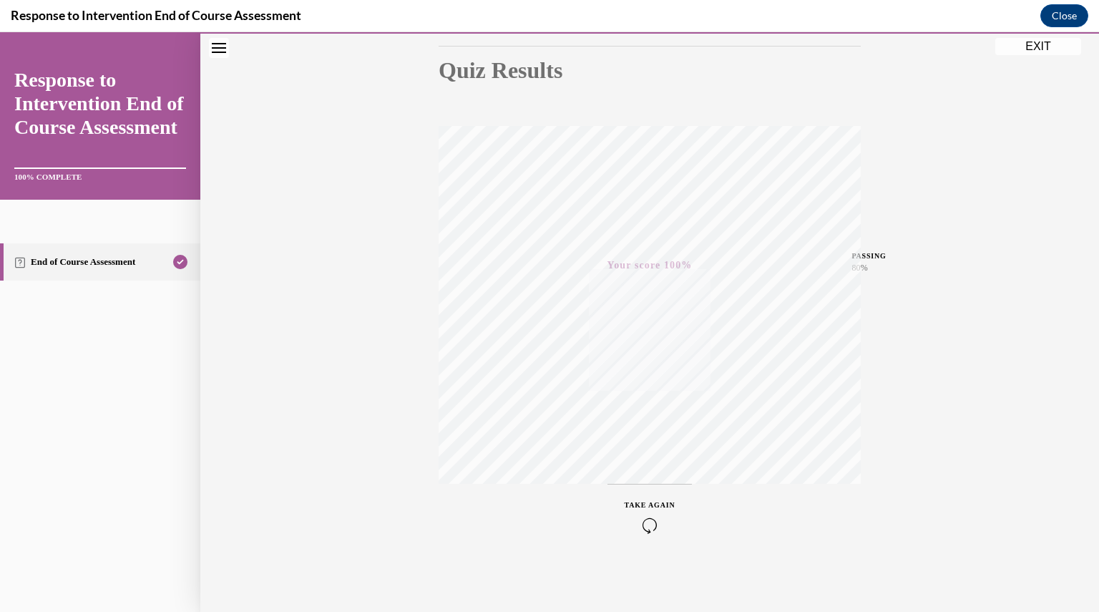
click at [1045, 52] on button "EXIT" at bounding box center [1038, 46] width 86 height 17
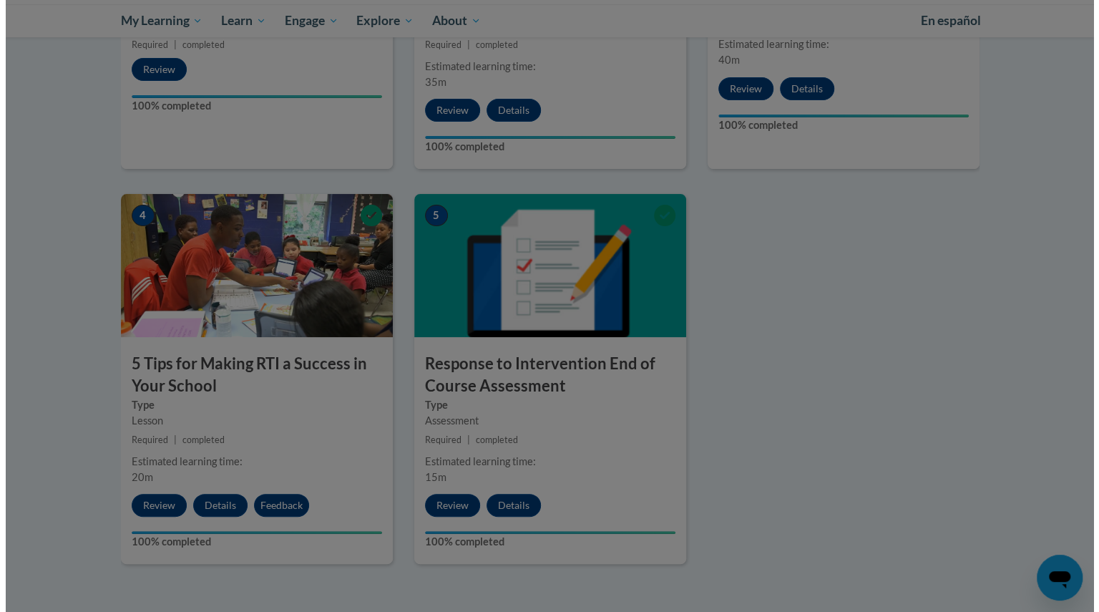
scroll to position [811, 0]
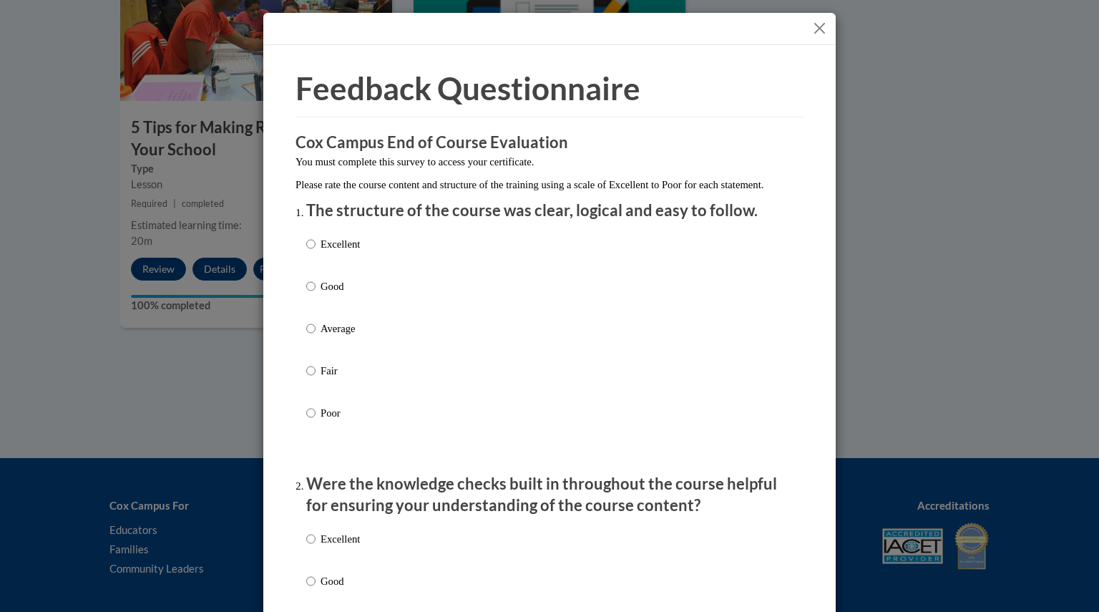
click at [346, 252] on p "Excellent" at bounding box center [340, 244] width 39 height 16
click at [316, 252] on input "Excellent" at bounding box center [310, 244] width 9 height 16
radio input "true"
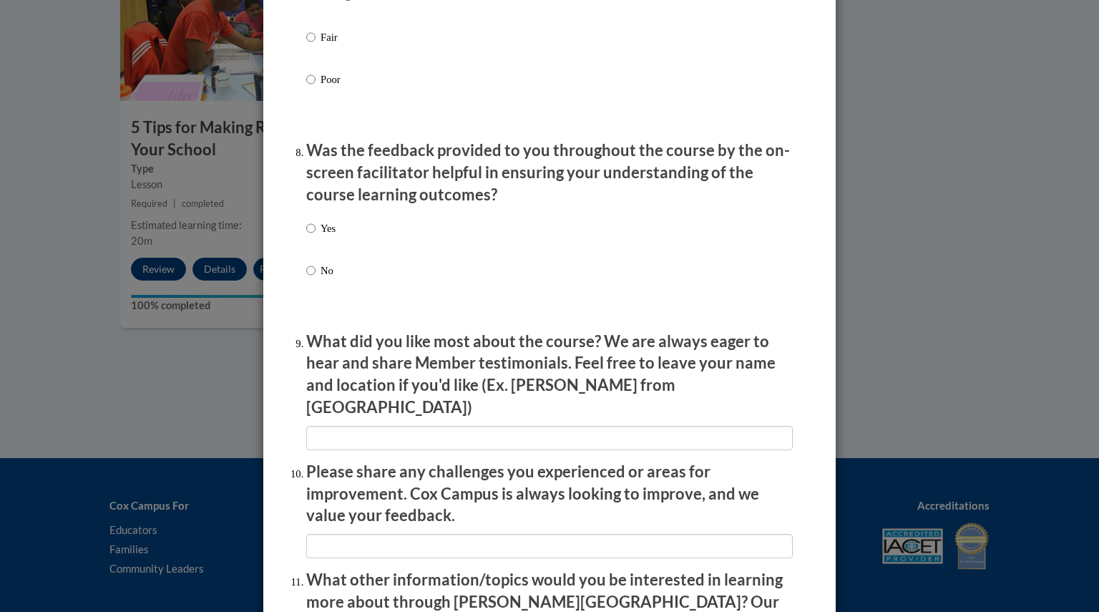
scroll to position [2364, 0]
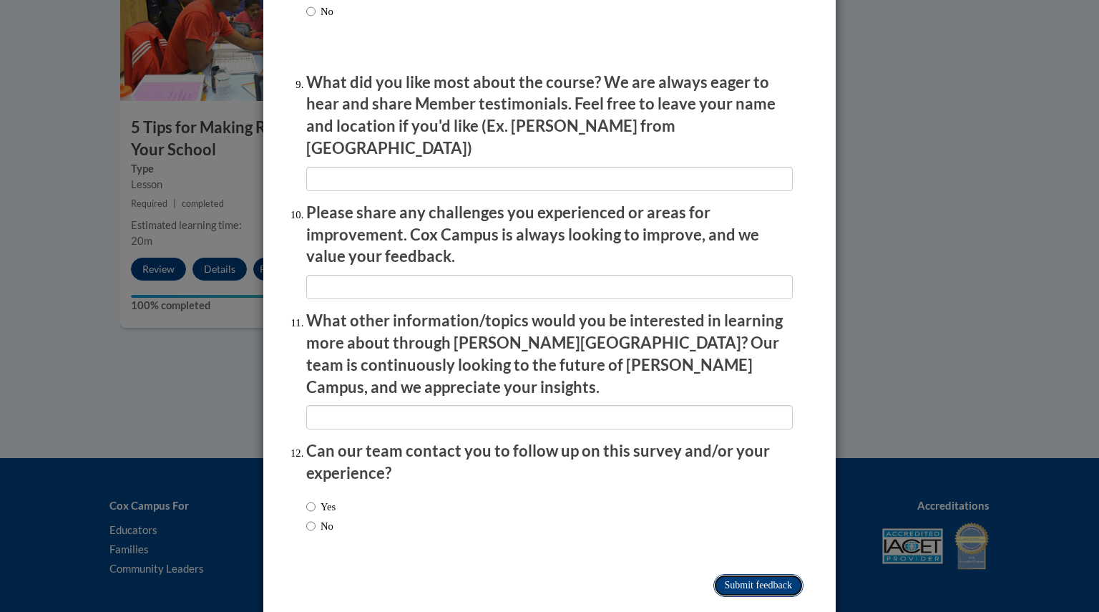
click at [746, 574] on input "Submit feedback" at bounding box center [758, 585] width 90 height 23
click at [744, 574] on input "Submitting" at bounding box center [758, 585] width 90 height 23
click at [736, 574] on input "Submitting" at bounding box center [758, 585] width 90 height 23
click at [306, 499] on input "Yes" at bounding box center [310, 507] width 9 height 16
radio input "true"
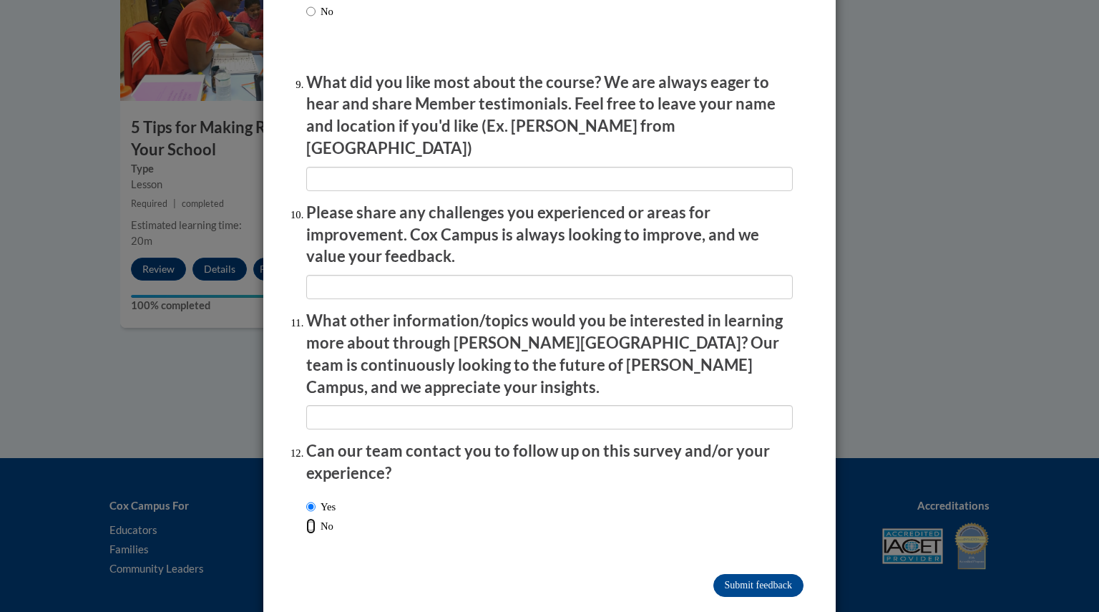
click at [308, 518] on input "No" at bounding box center [310, 526] width 9 height 16
radio input "true"
click at [752, 574] on input "Submitting" at bounding box center [758, 585] width 90 height 23
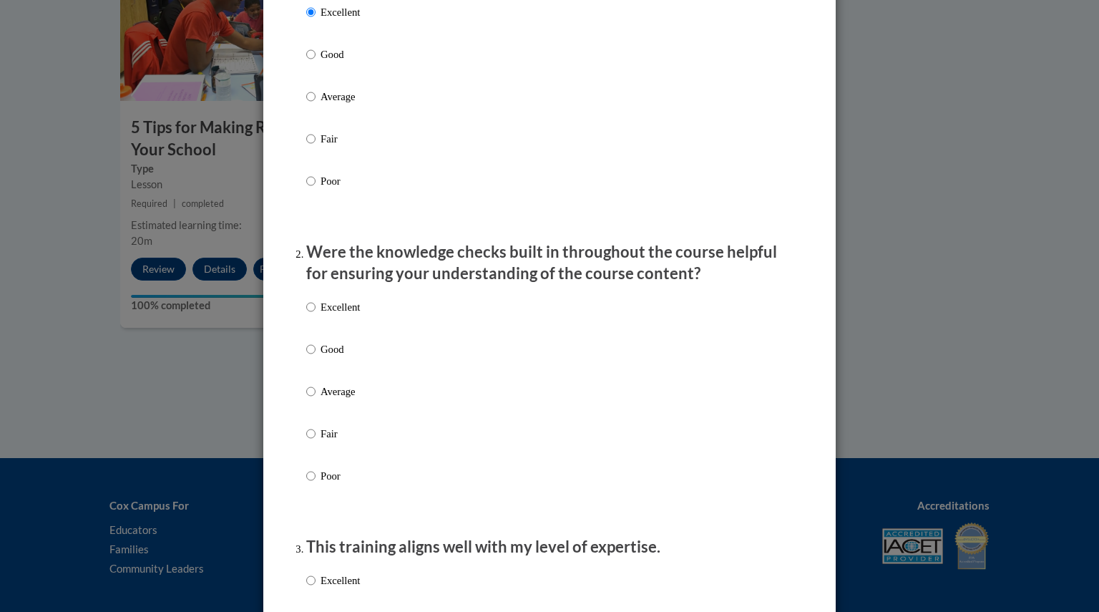
scroll to position [0, 0]
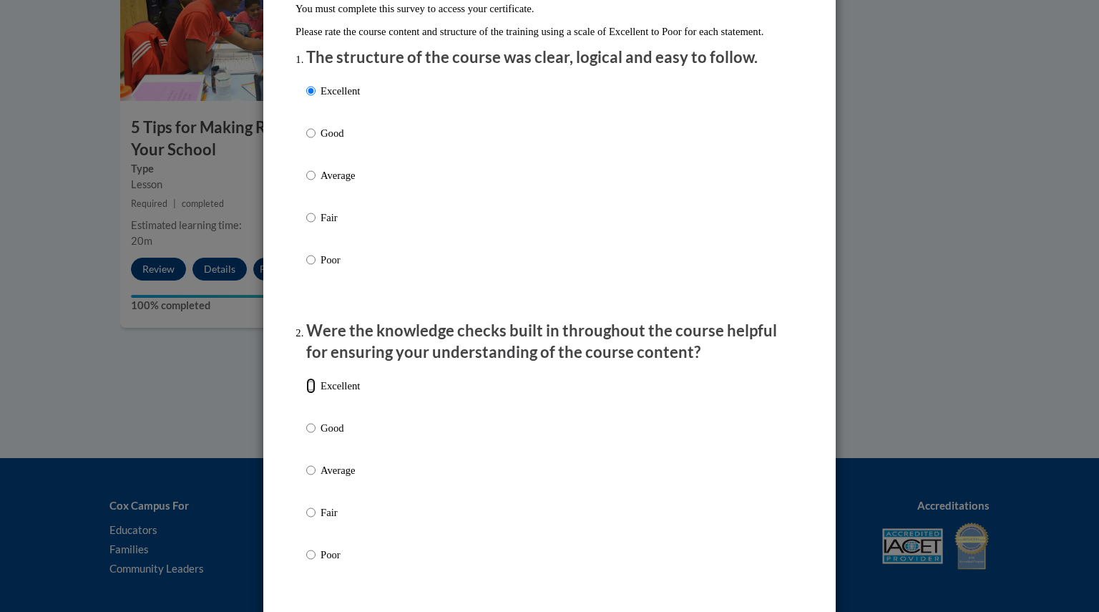
click at [308, 394] on input "Excellent" at bounding box center [310, 386] width 9 height 16
radio input "true"
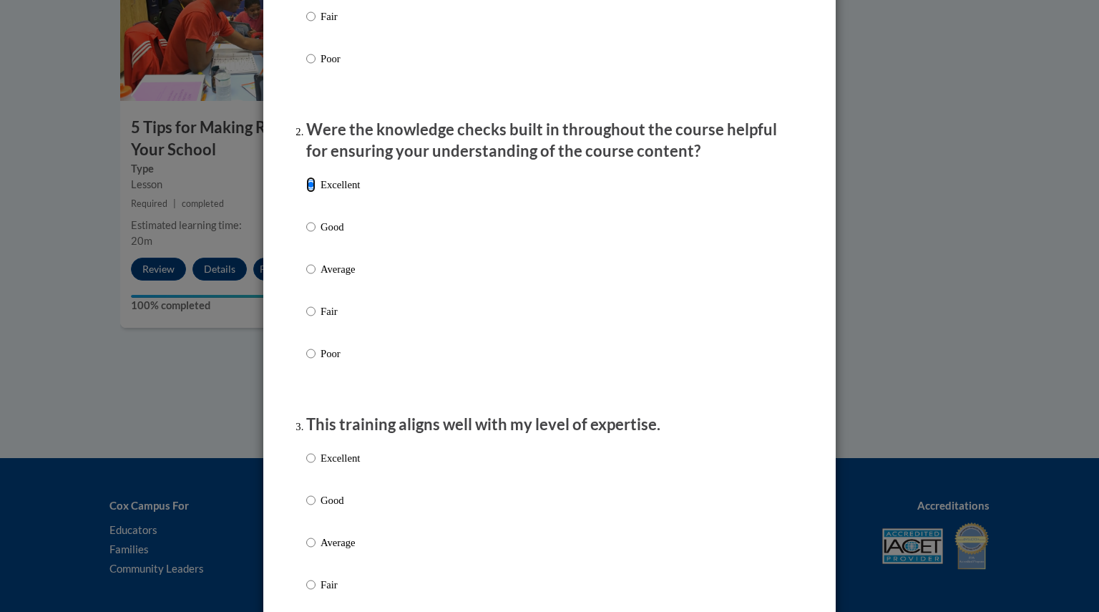
scroll to position [358, 0]
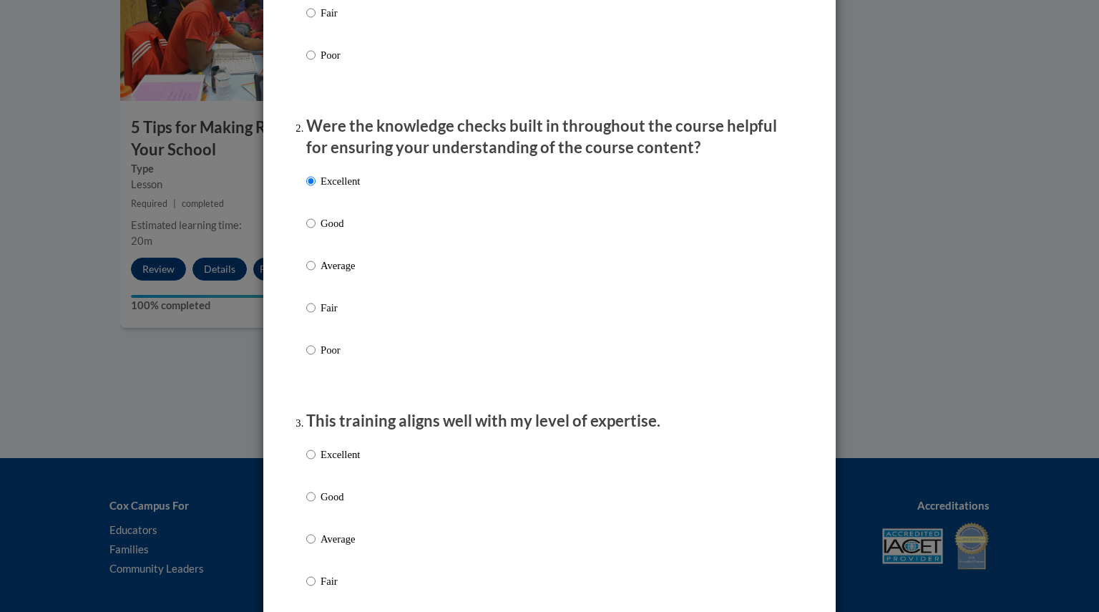
click at [321, 462] on p "Excellent" at bounding box center [340, 455] width 39 height 16
click at [316, 462] on input "Excellent" at bounding box center [310, 455] width 9 height 16
radio input "true"
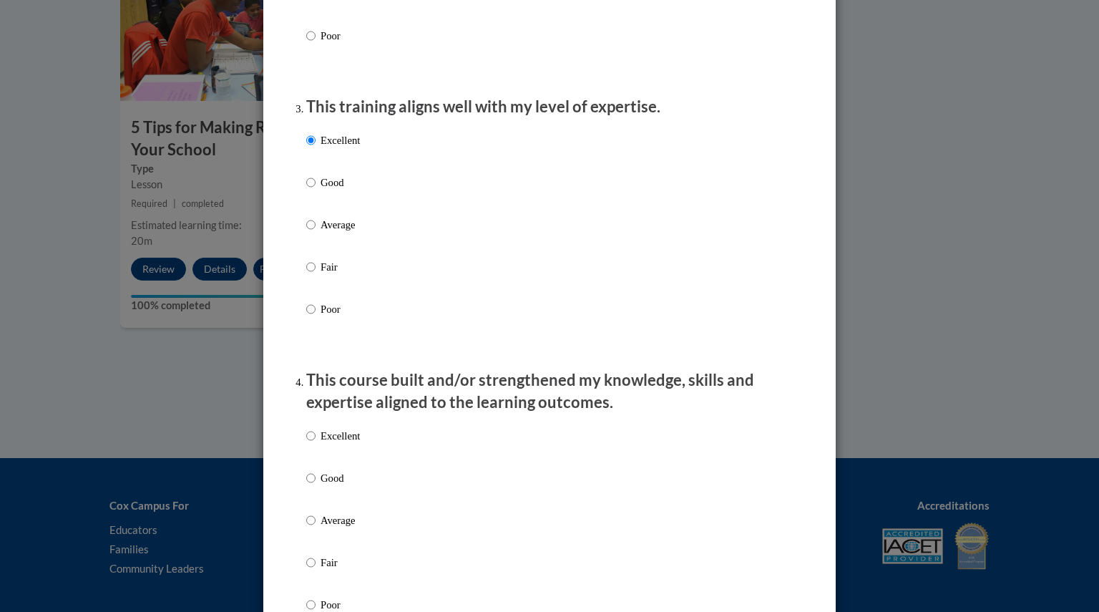
click at [321, 444] on p "Excellent" at bounding box center [340, 436] width 39 height 16
click at [316, 444] on input "Excellent" at bounding box center [310, 436] width 9 height 16
radio input "true"
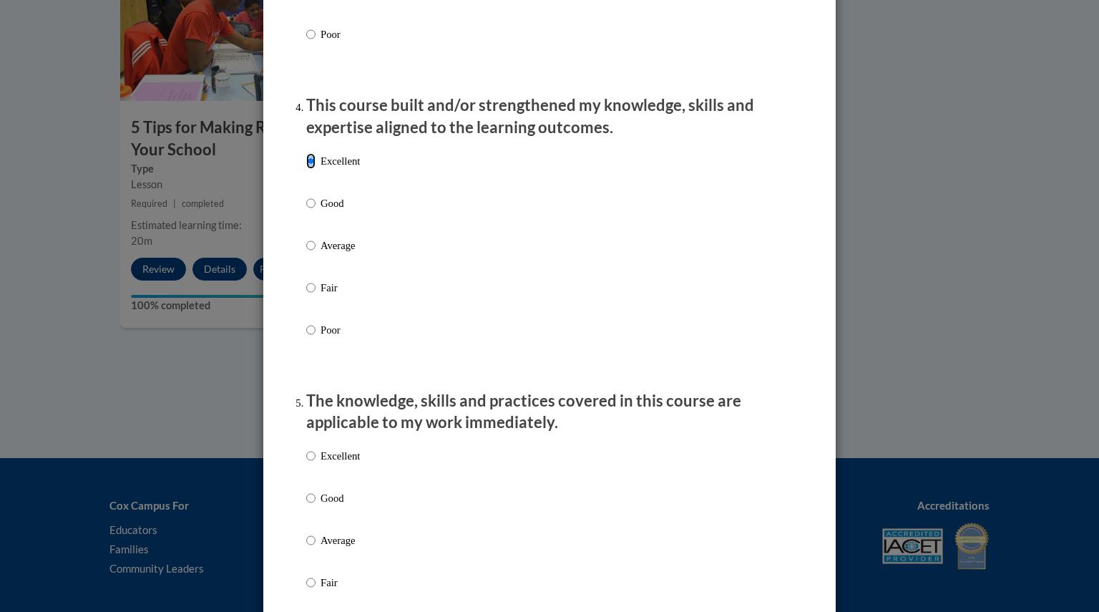
scroll to position [959, 0]
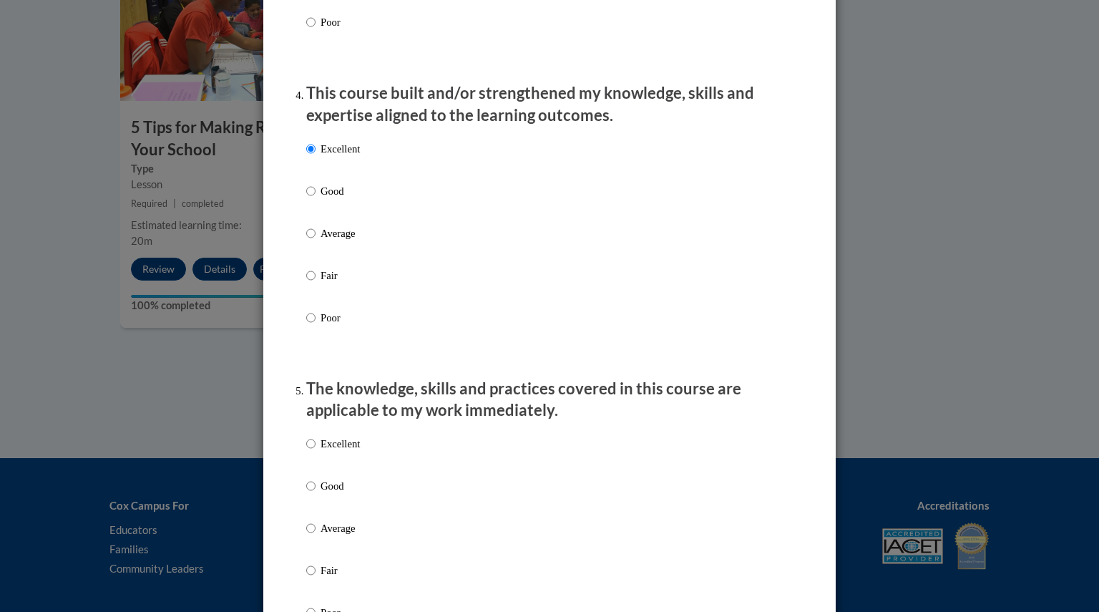
click at [320, 449] on div "Excellent Good Average Fair Poor" at bounding box center [333, 540] width 54 height 222
click at [321, 449] on p "Excellent" at bounding box center [340, 444] width 39 height 16
click at [316, 449] on input "Excellent" at bounding box center [310, 444] width 9 height 16
radio input "true"
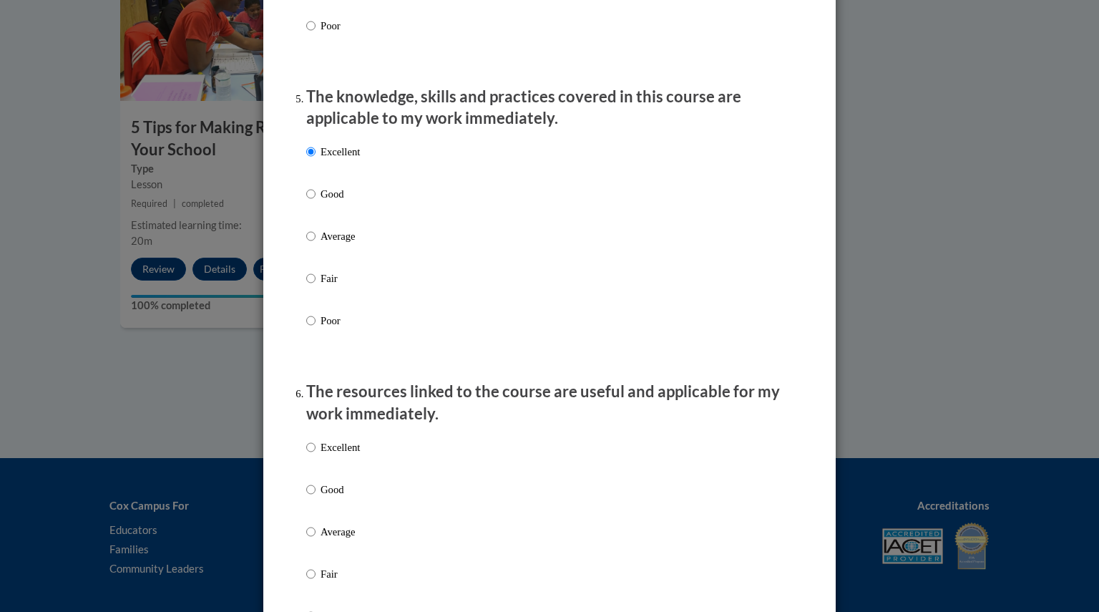
click at [321, 455] on p "Excellent" at bounding box center [340, 447] width 39 height 16
click at [316, 455] on input "Excellent" at bounding box center [310, 447] width 9 height 16
radio input "true"
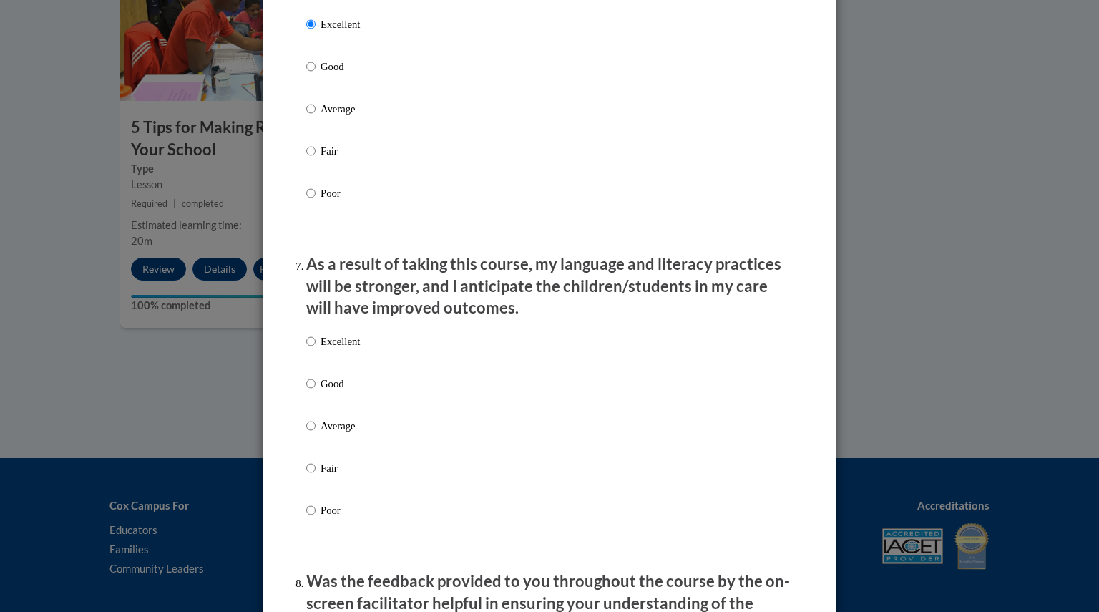
click at [342, 349] on p "Excellent" at bounding box center [340, 341] width 39 height 16
click at [316, 349] on input "Excellent" at bounding box center [310, 341] width 9 height 16
radio input "true"
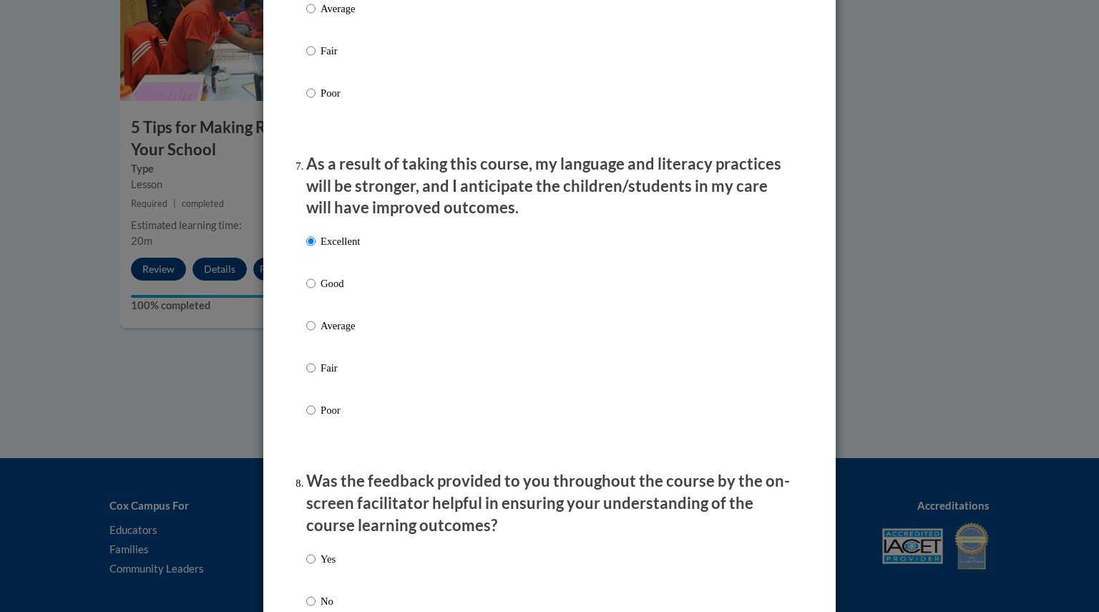
click at [317, 562] on div "Yes No" at bounding box center [320, 591] width 29 height 95
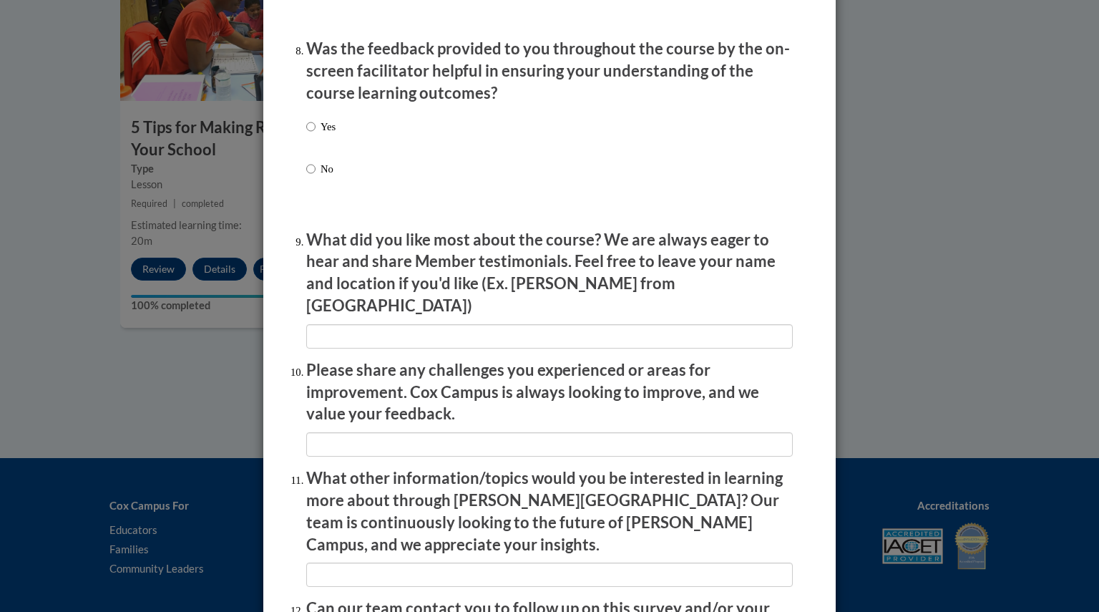
scroll to position [2364, 0]
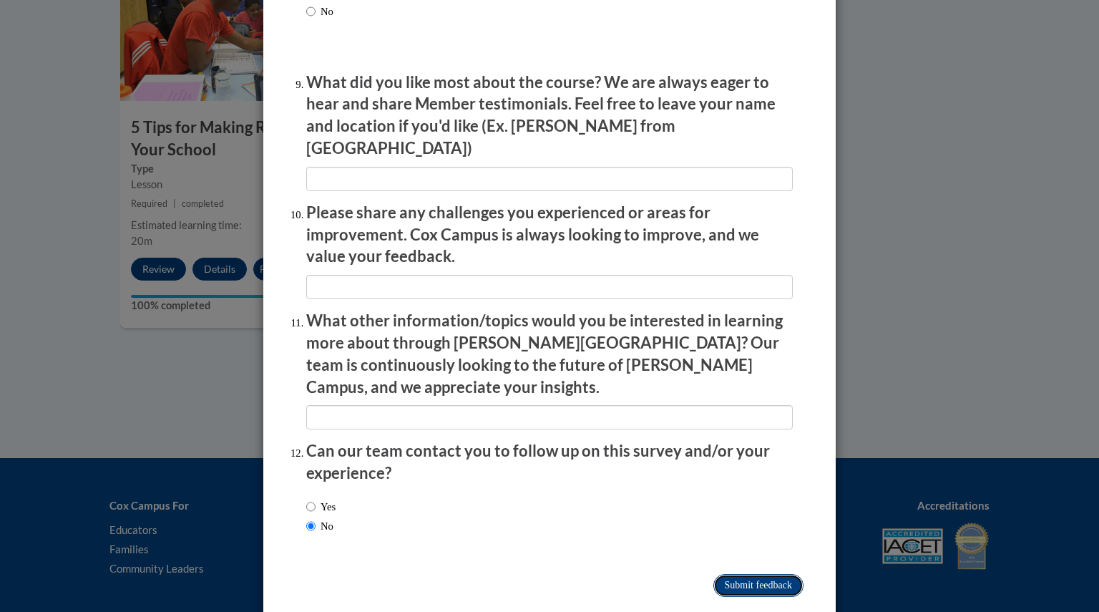
click at [727, 574] on input "Submitting" at bounding box center [758, 585] width 90 height 23
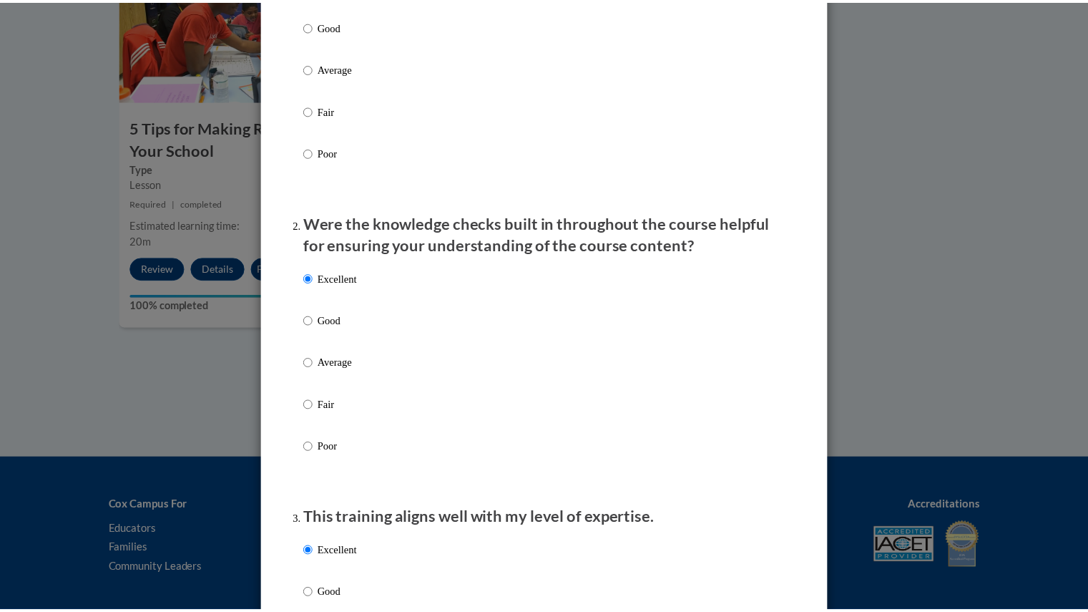
scroll to position [0, 0]
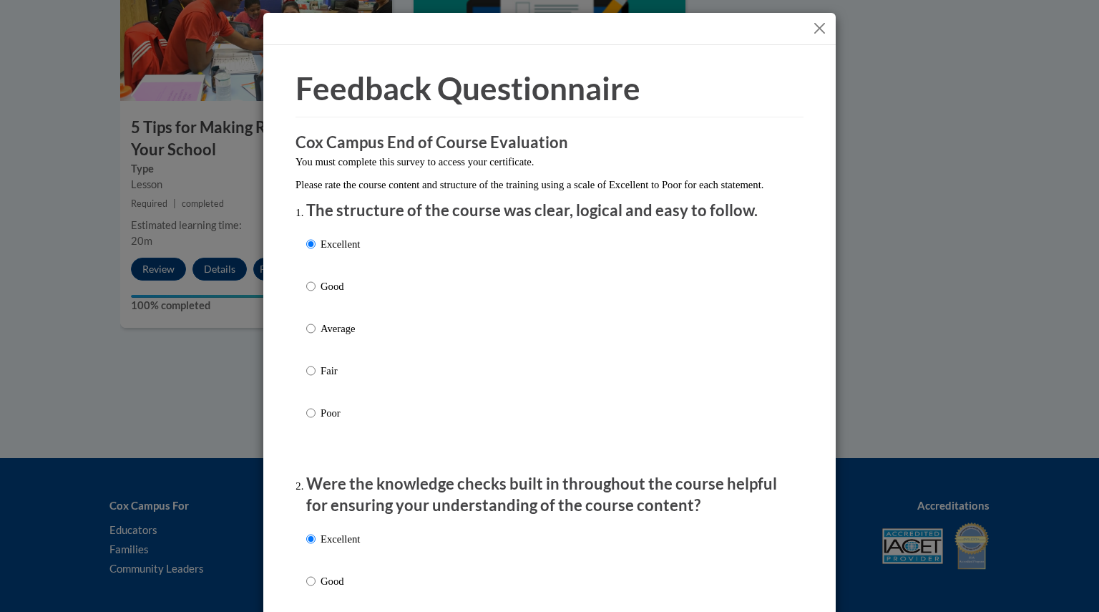
click at [811, 19] on div at bounding box center [549, 29] width 572 height 32
click at [812, 24] on button "Close" at bounding box center [820, 28] width 18 height 18
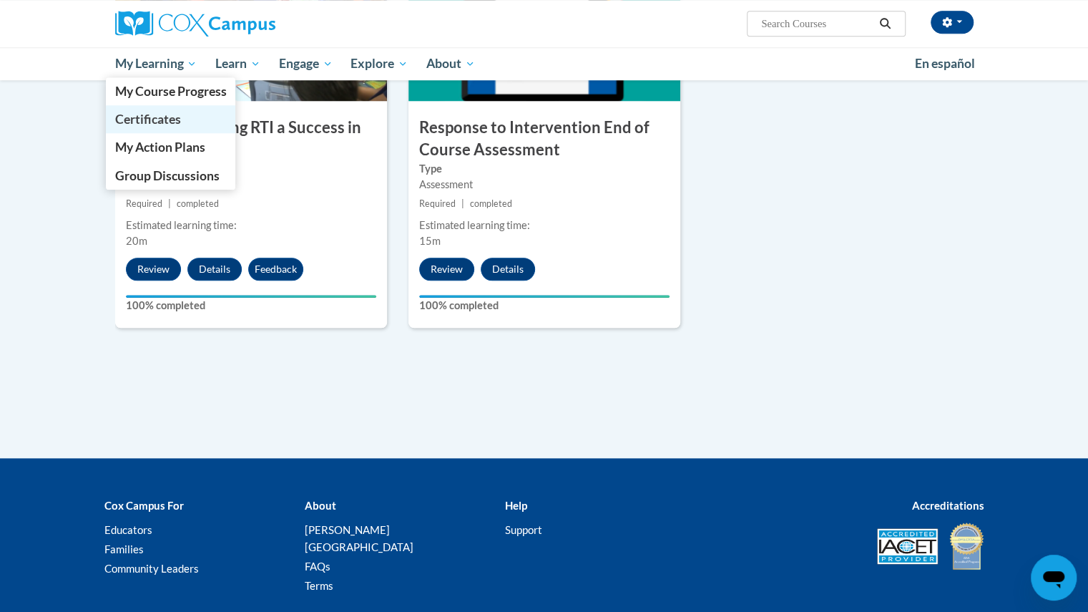
scroll to position [891, 0]
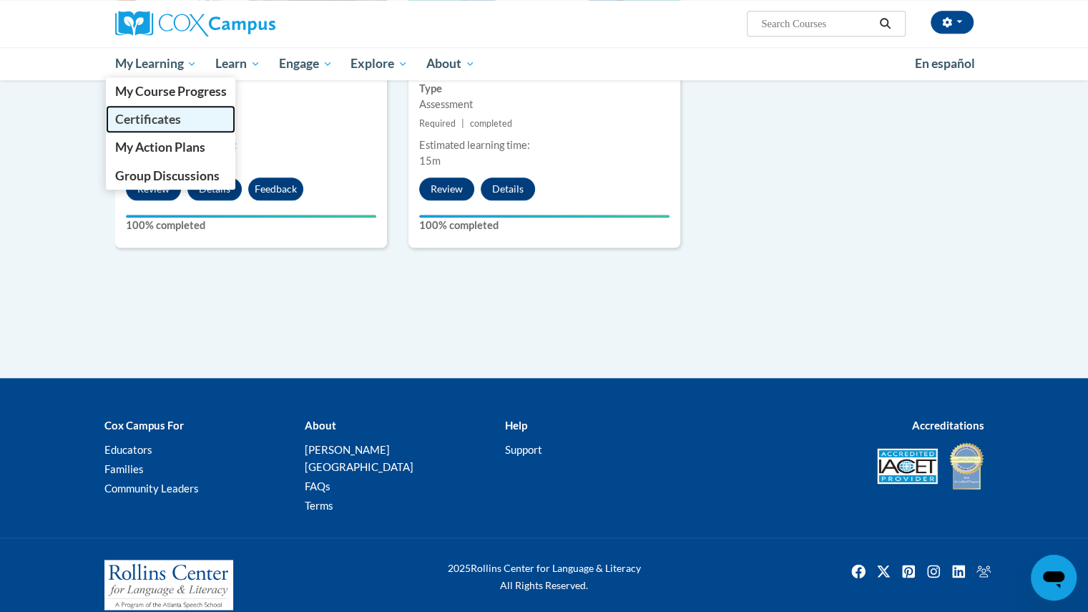
click at [172, 122] on span "Certificates" at bounding box center [147, 119] width 66 height 15
click at [180, 123] on span "Certificates" at bounding box center [147, 119] width 66 height 15
click at [199, 119] on link "Certificates" at bounding box center [171, 119] width 130 height 28
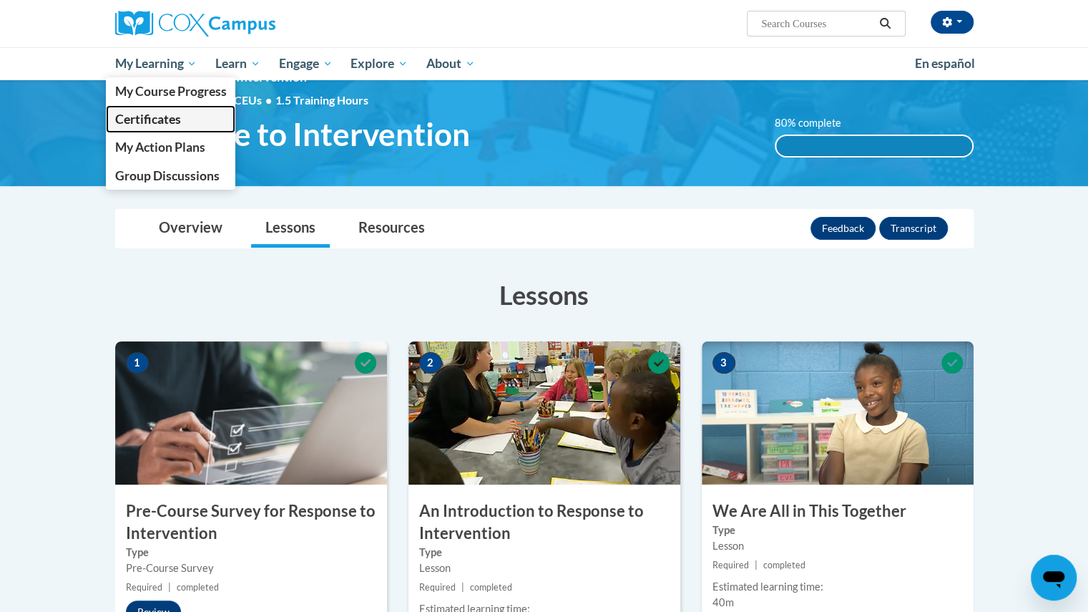
scroll to position [0, 0]
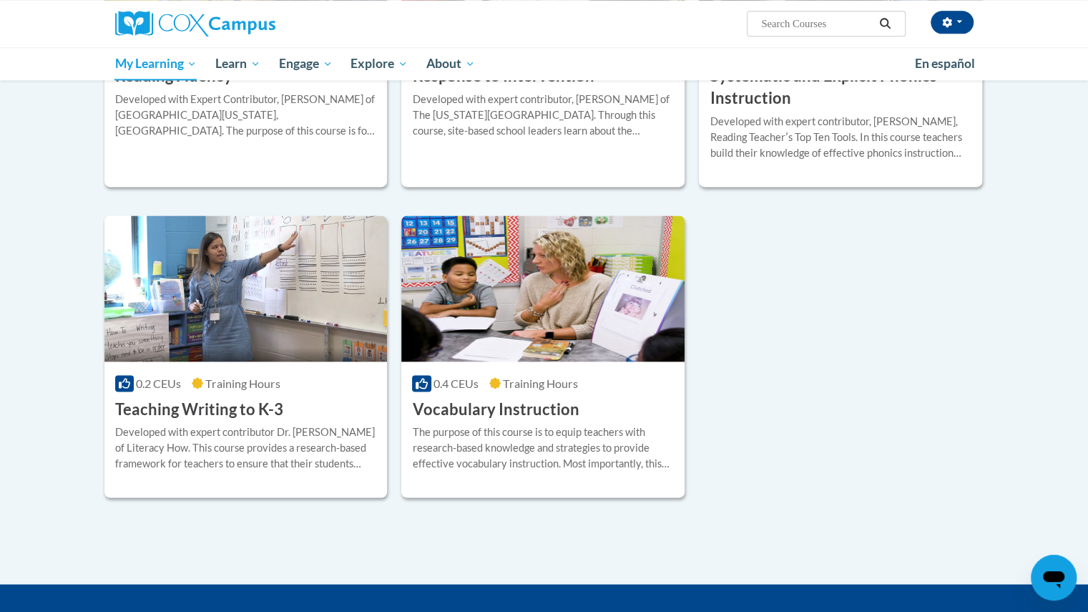
scroll to position [1130, 0]
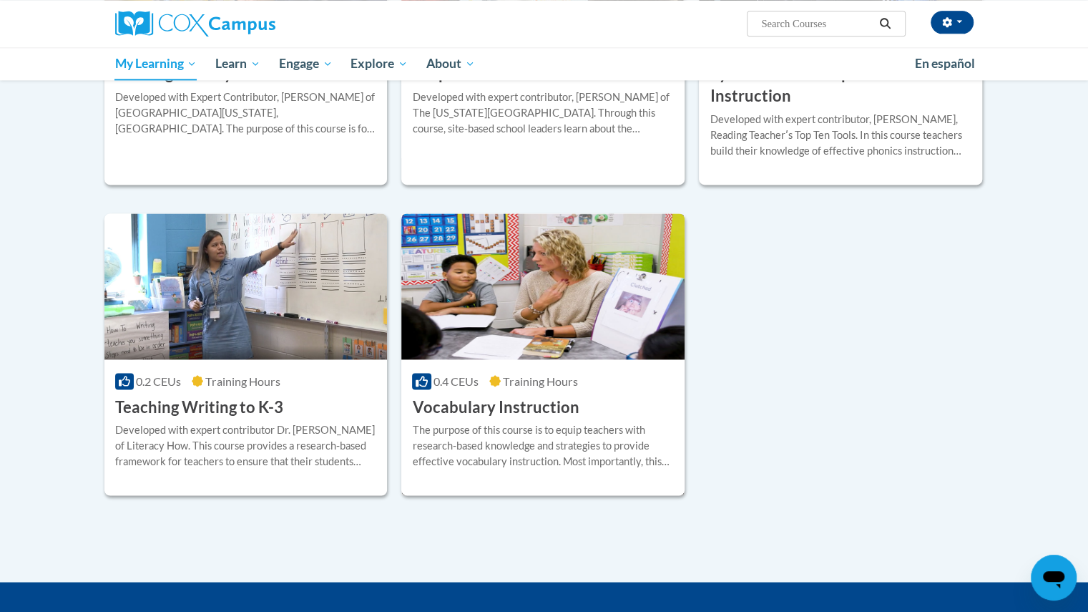
click at [462, 411] on h3 "Vocabulary Instruction" at bounding box center [495, 407] width 167 height 22
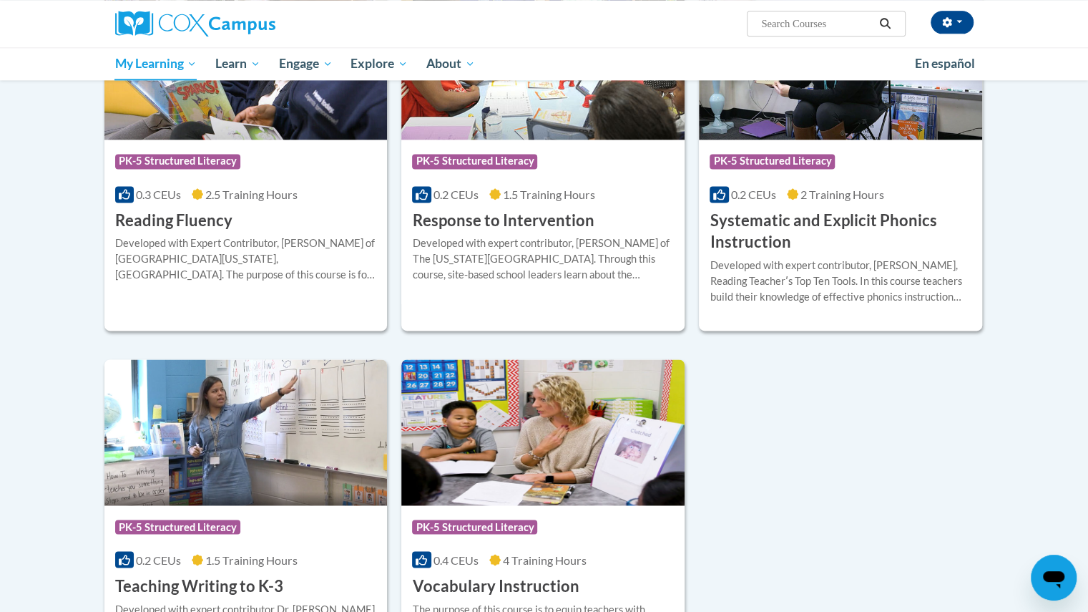
scroll to position [1093, 0]
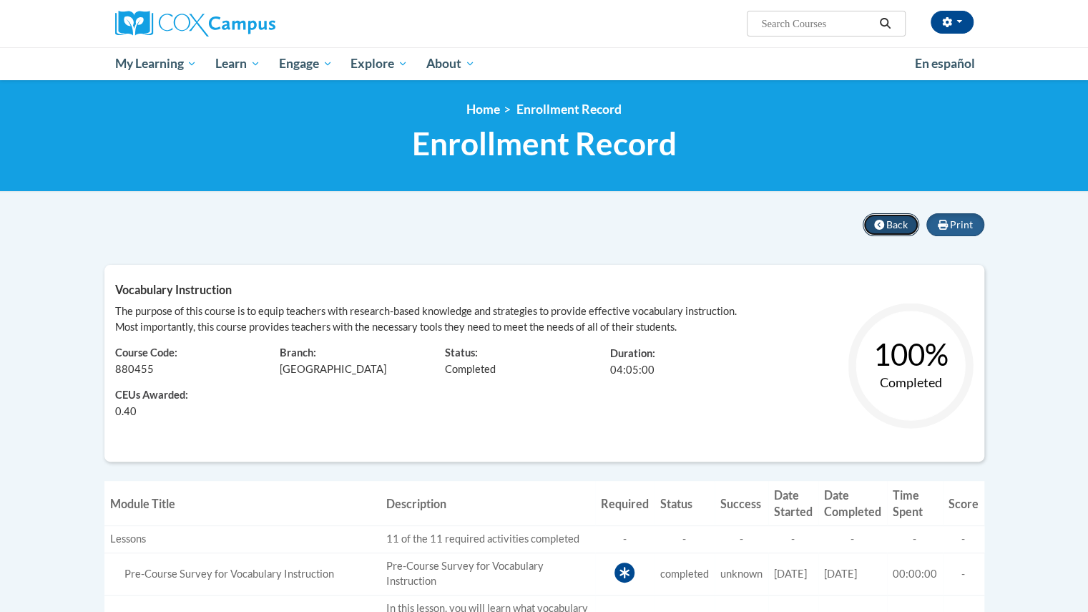
click at [894, 227] on span "Back" at bounding box center [897, 224] width 21 height 12
click at [884, 226] on icon at bounding box center [879, 225] width 10 height 10
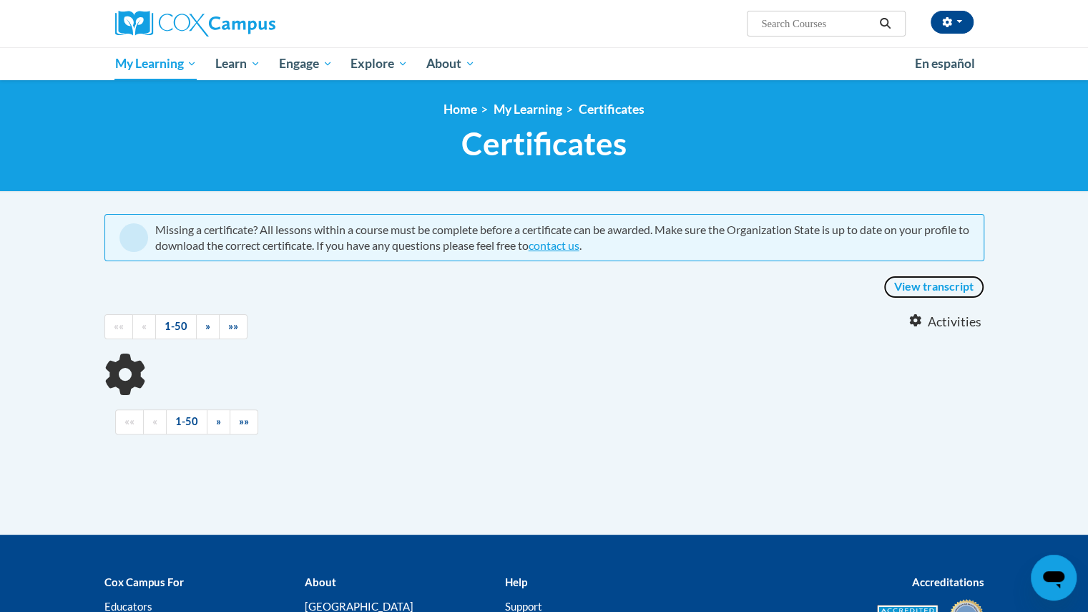
click at [940, 286] on link "View transcript" at bounding box center [934, 286] width 101 height 23
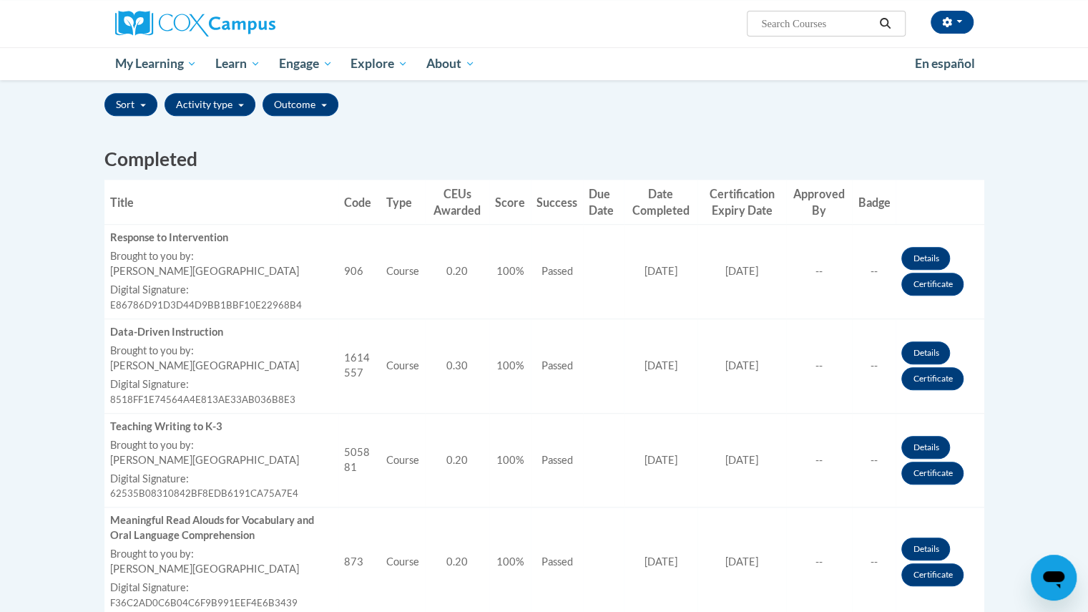
scroll to position [329, 0]
click at [920, 291] on link "Certificate" at bounding box center [933, 284] width 62 height 23
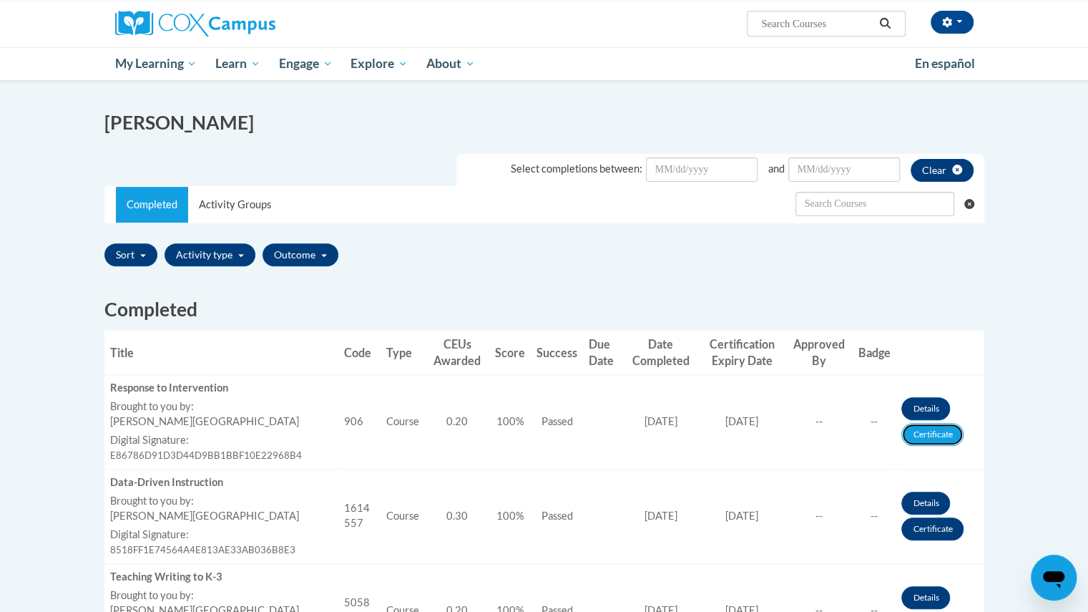
scroll to position [179, 0]
